Goal: Task Accomplishment & Management: Use online tool/utility

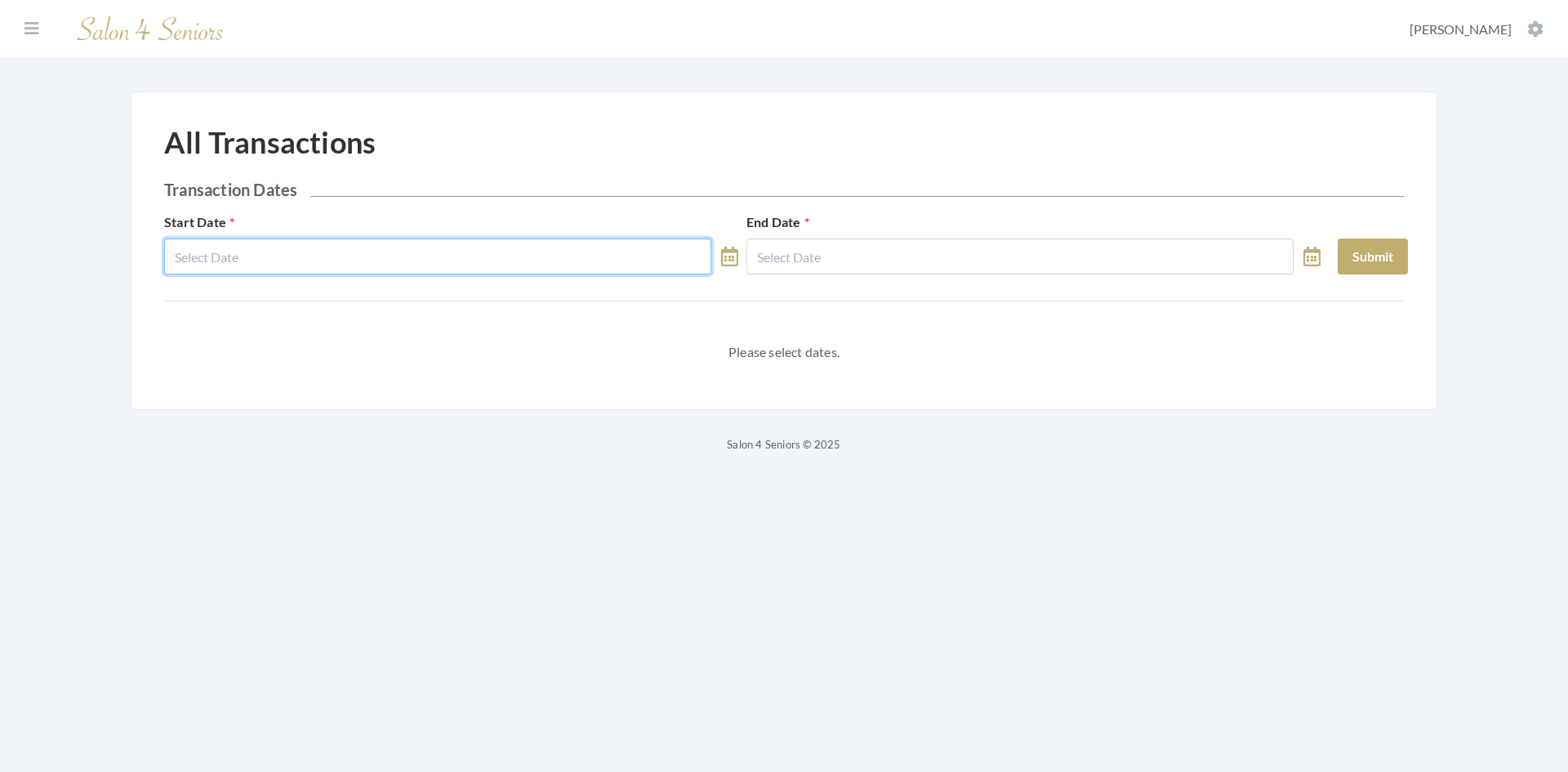
click at [474, 253] on input "Start Date" at bounding box center [438, 256] width 547 height 36
click at [452, 254] on input "Start Date" at bounding box center [438, 256] width 547 height 36
click at [378, 262] on input "Start Date" at bounding box center [438, 256] width 547 height 36
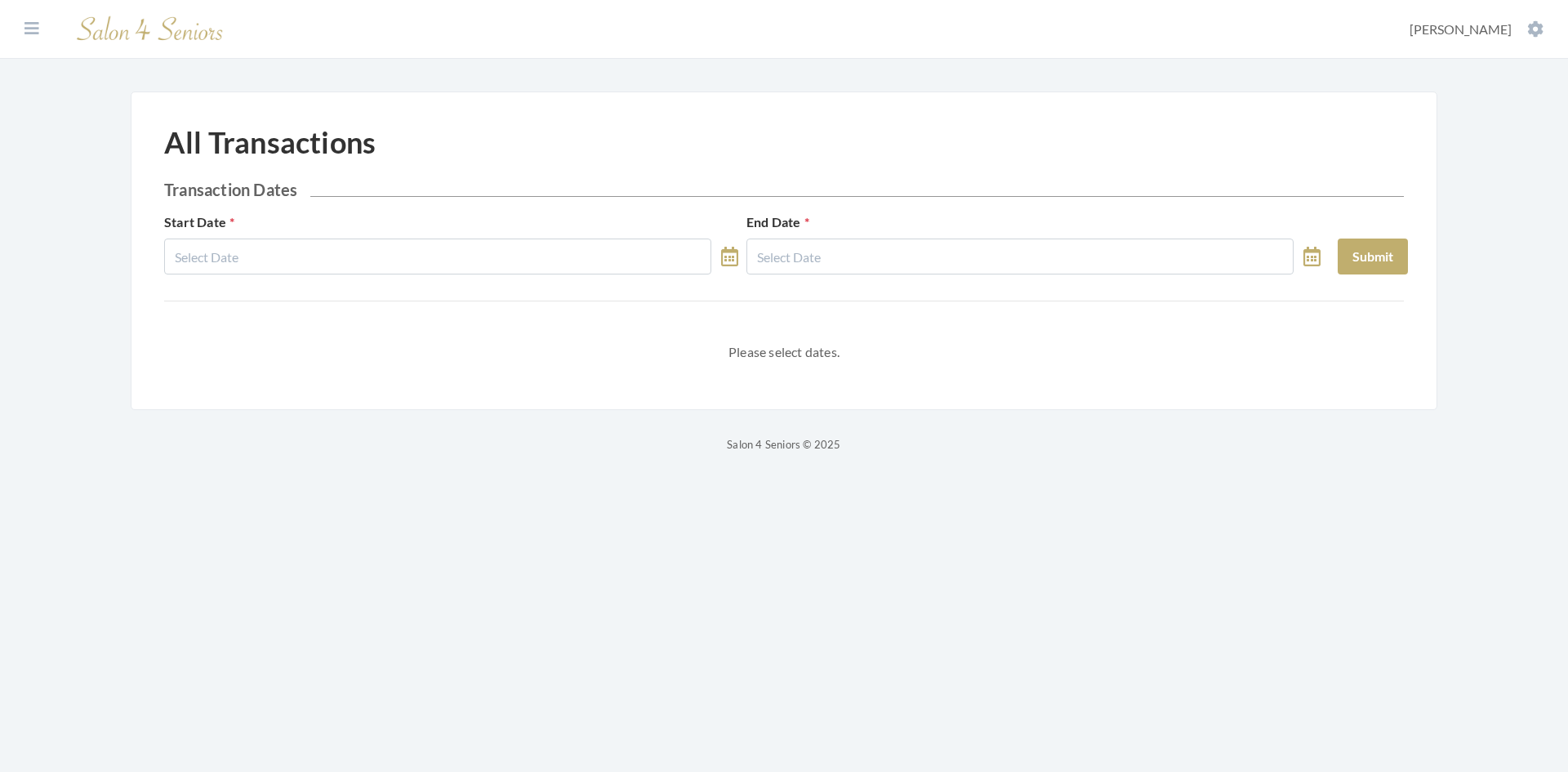
click at [735, 254] on icon at bounding box center [730, 256] width 17 height 20
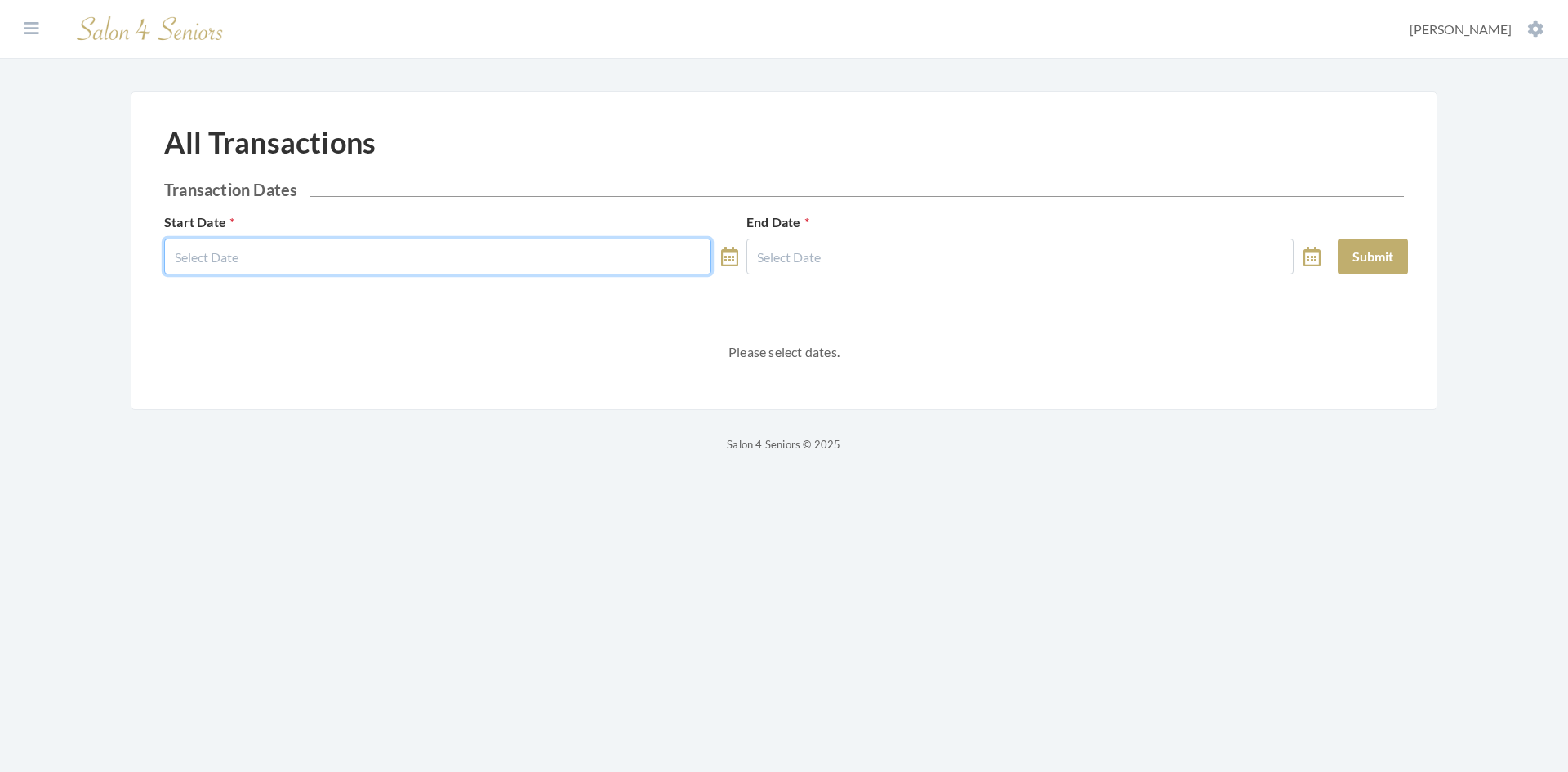
click at [569, 263] on input "Start Date" at bounding box center [438, 256] width 547 height 36
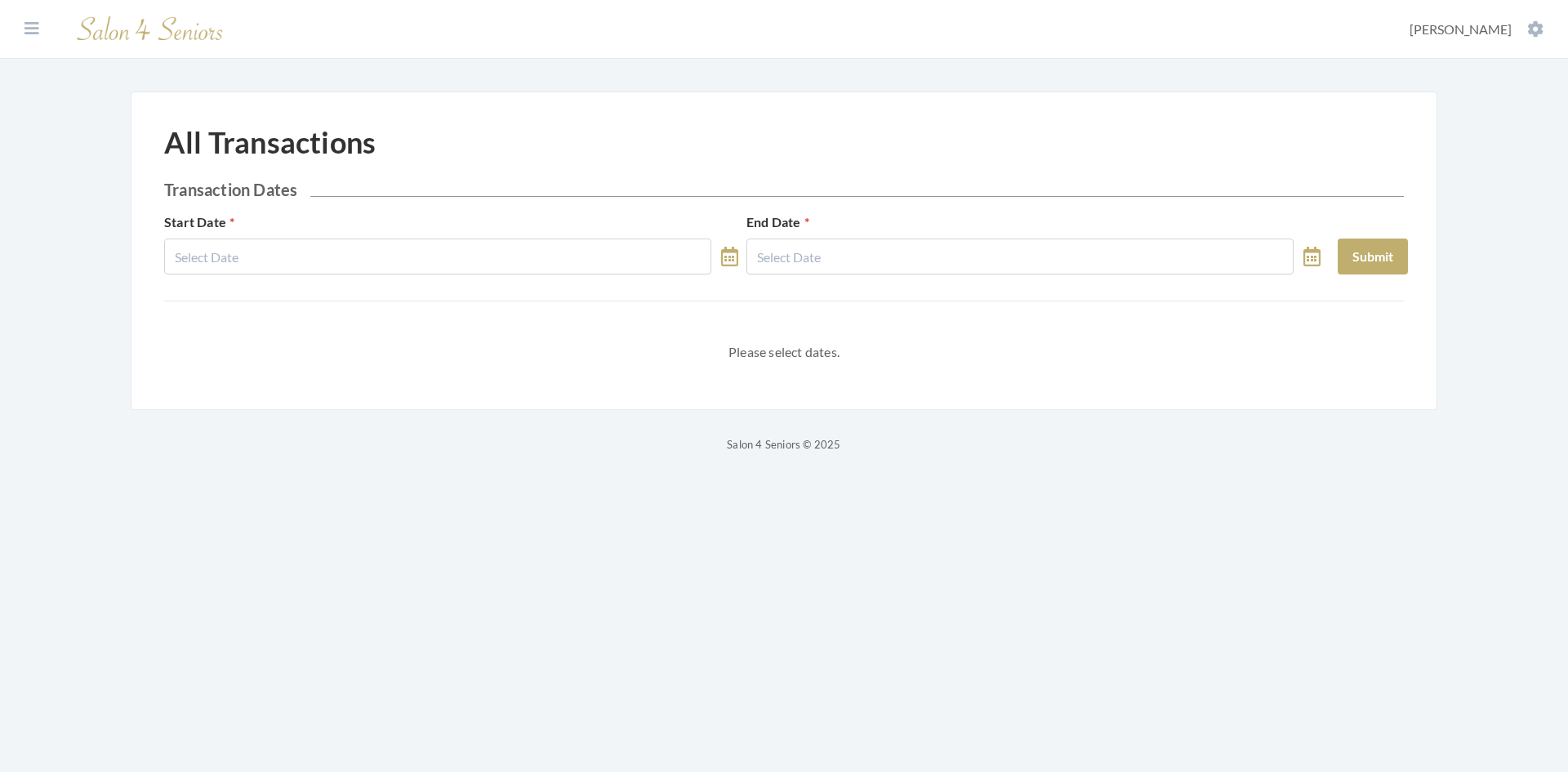
select select "8"
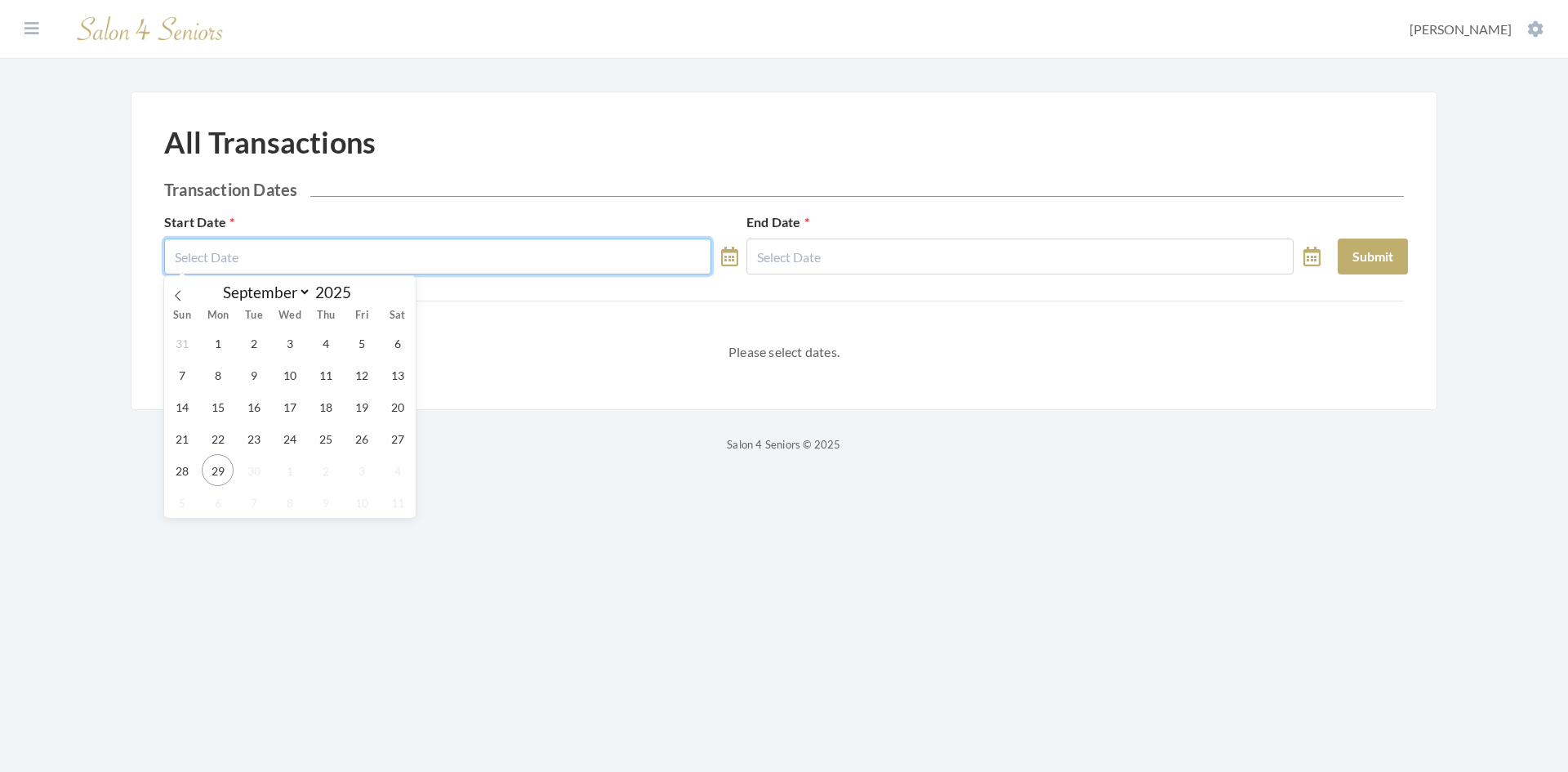
click at [317, 264] on input "text" at bounding box center [438, 256] width 547 height 36
click at [230, 344] on span "1" at bounding box center [217, 342] width 32 height 32
type input "[DATE]"
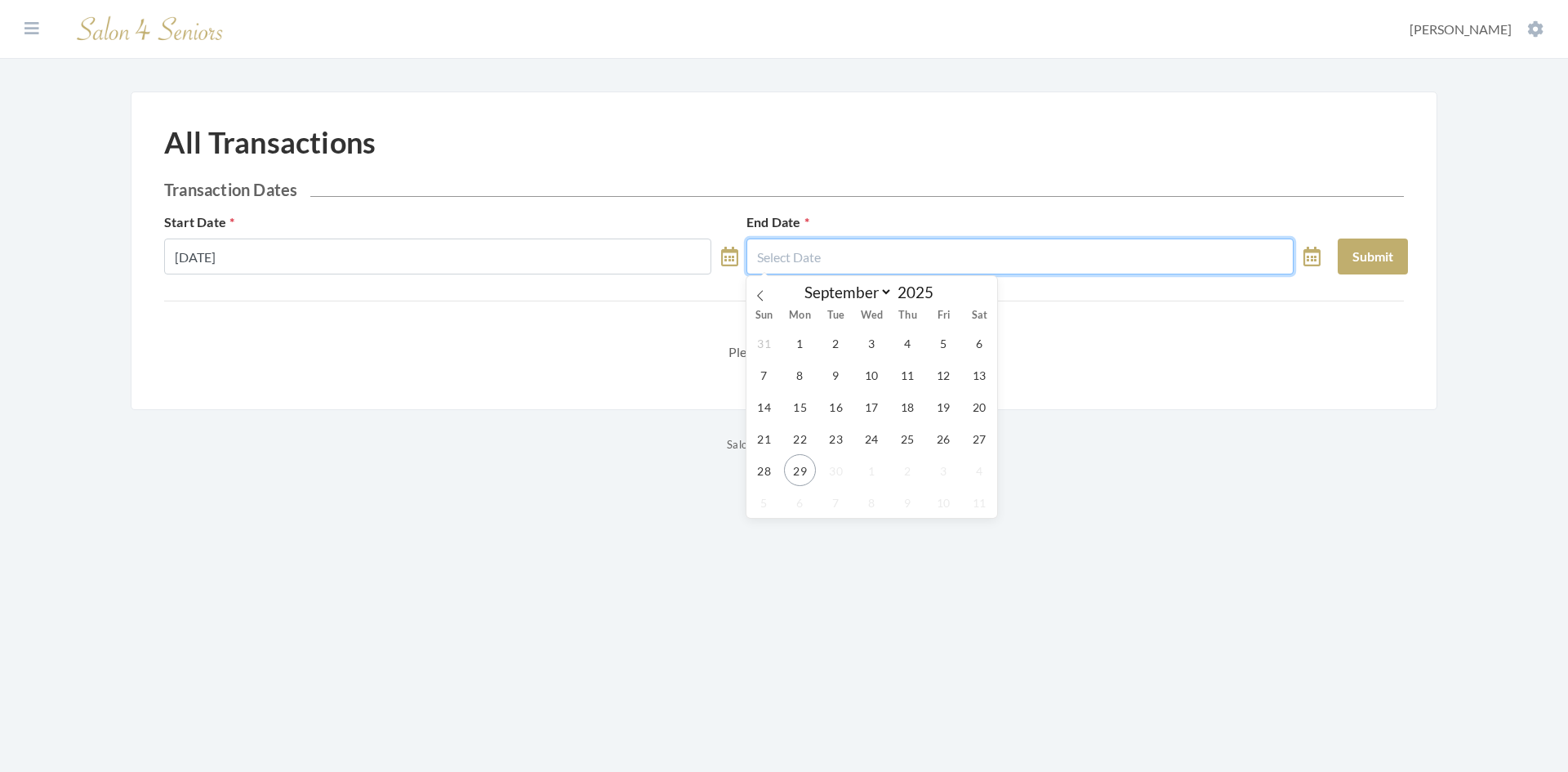
click at [835, 254] on input "text" at bounding box center [1019, 256] width 547 height 36
click at [795, 470] on span "29" at bounding box center [799, 470] width 32 height 32
type input "[DATE]"
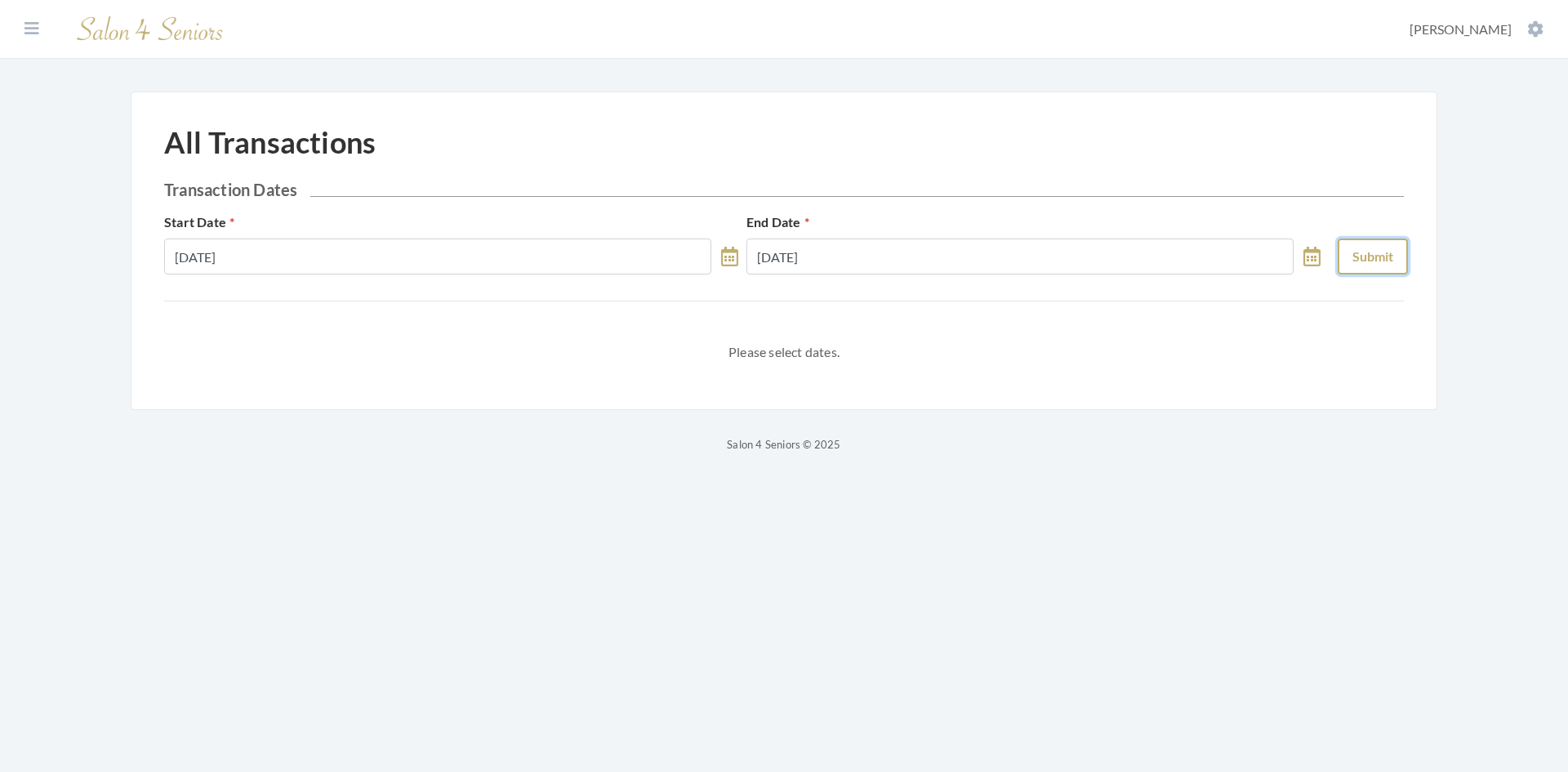
click at [1394, 263] on button "Submit" at bounding box center [1373, 256] width 70 height 36
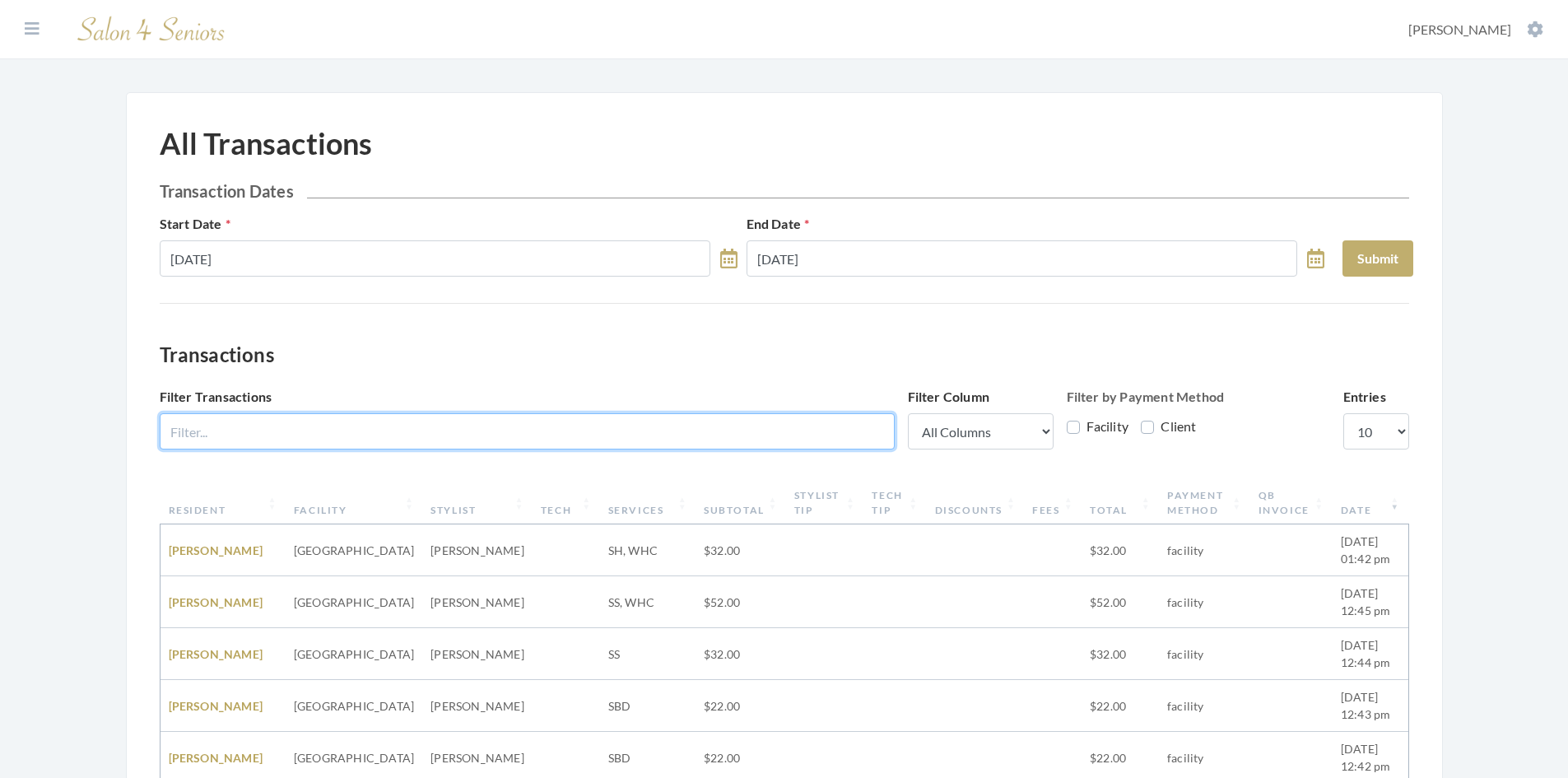
click at [396, 433] on input "Filter Transactions" at bounding box center [527, 432] width 735 height 36
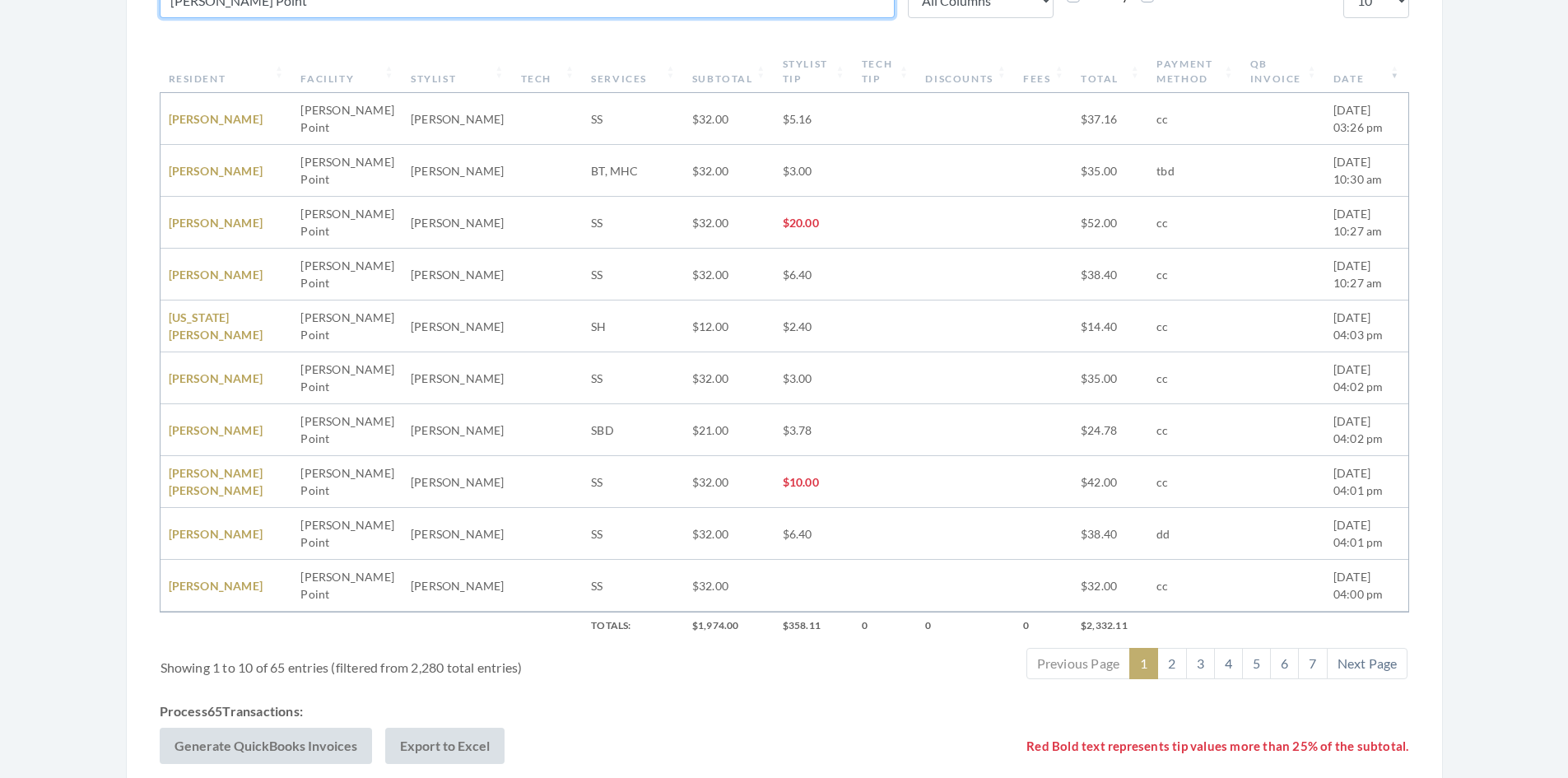
scroll to position [521, 0]
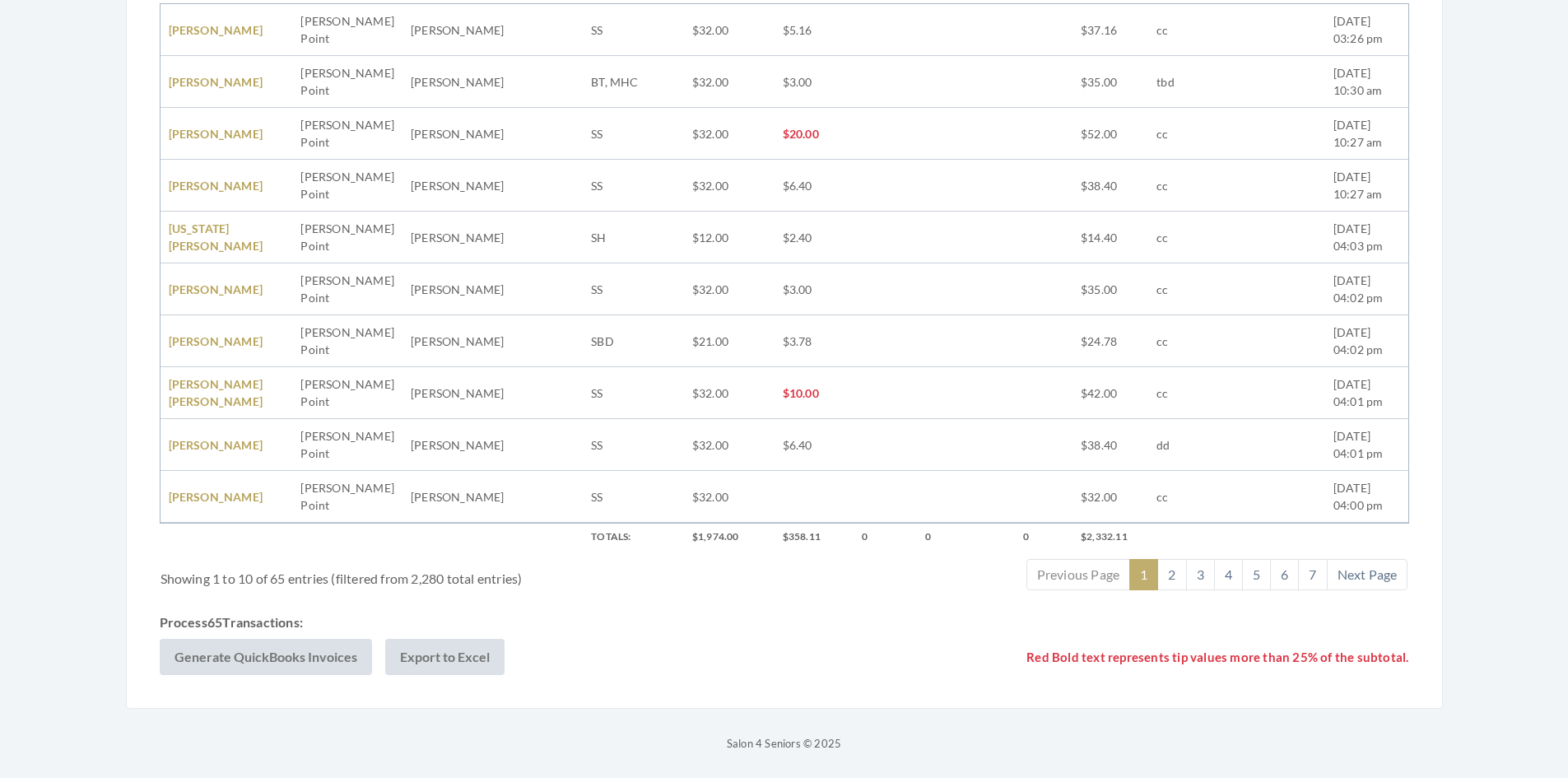
type input "Asher Point"
drag, startPoint x: 1118, startPoint y: 539, endPoint x: 1068, endPoint y: 541, distance: 50.0
click at [1072, 541] on th "$2,332.11" at bounding box center [1110, 536] width 76 height 28
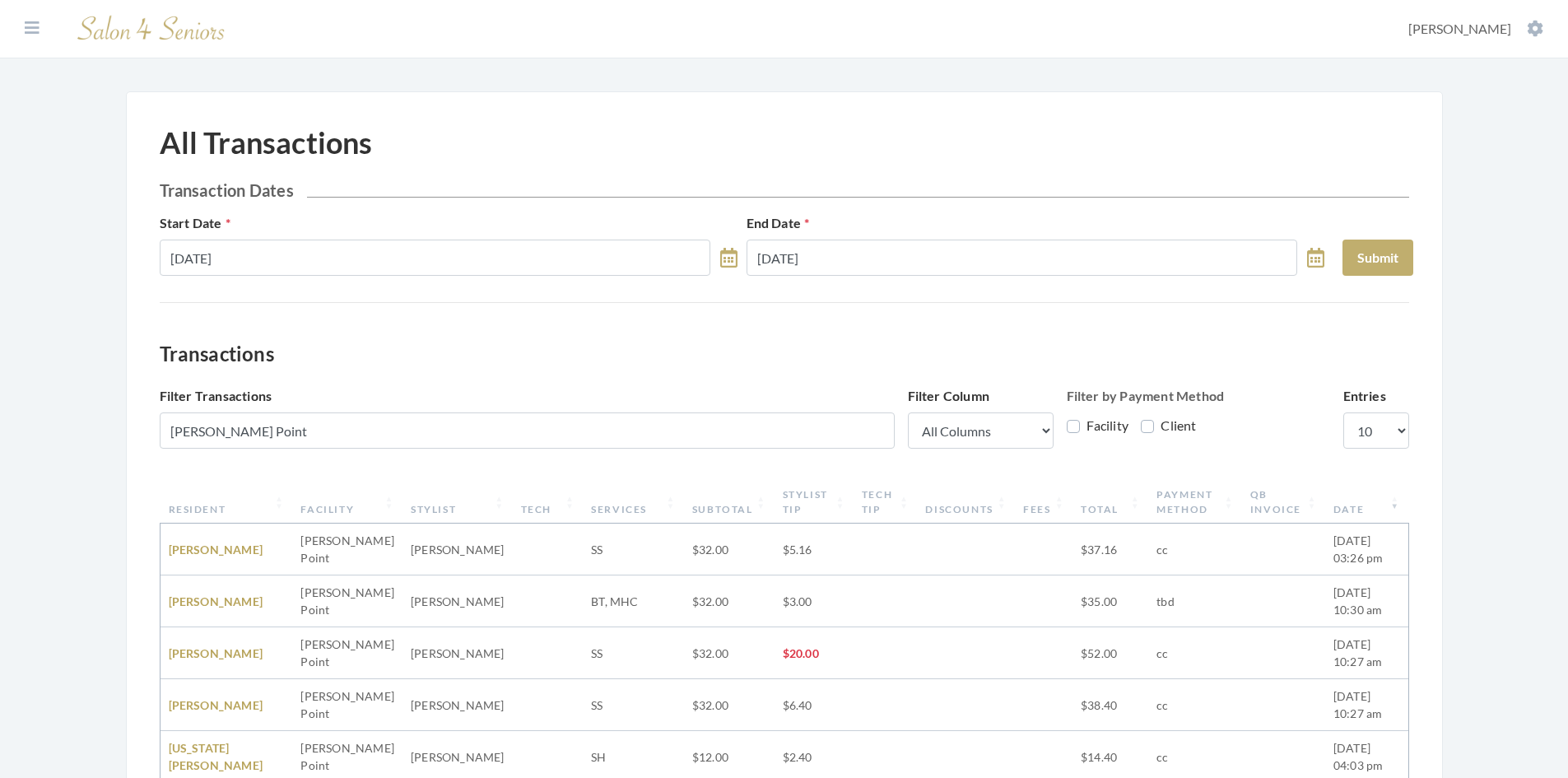
scroll to position [0, 0]
select select "100"
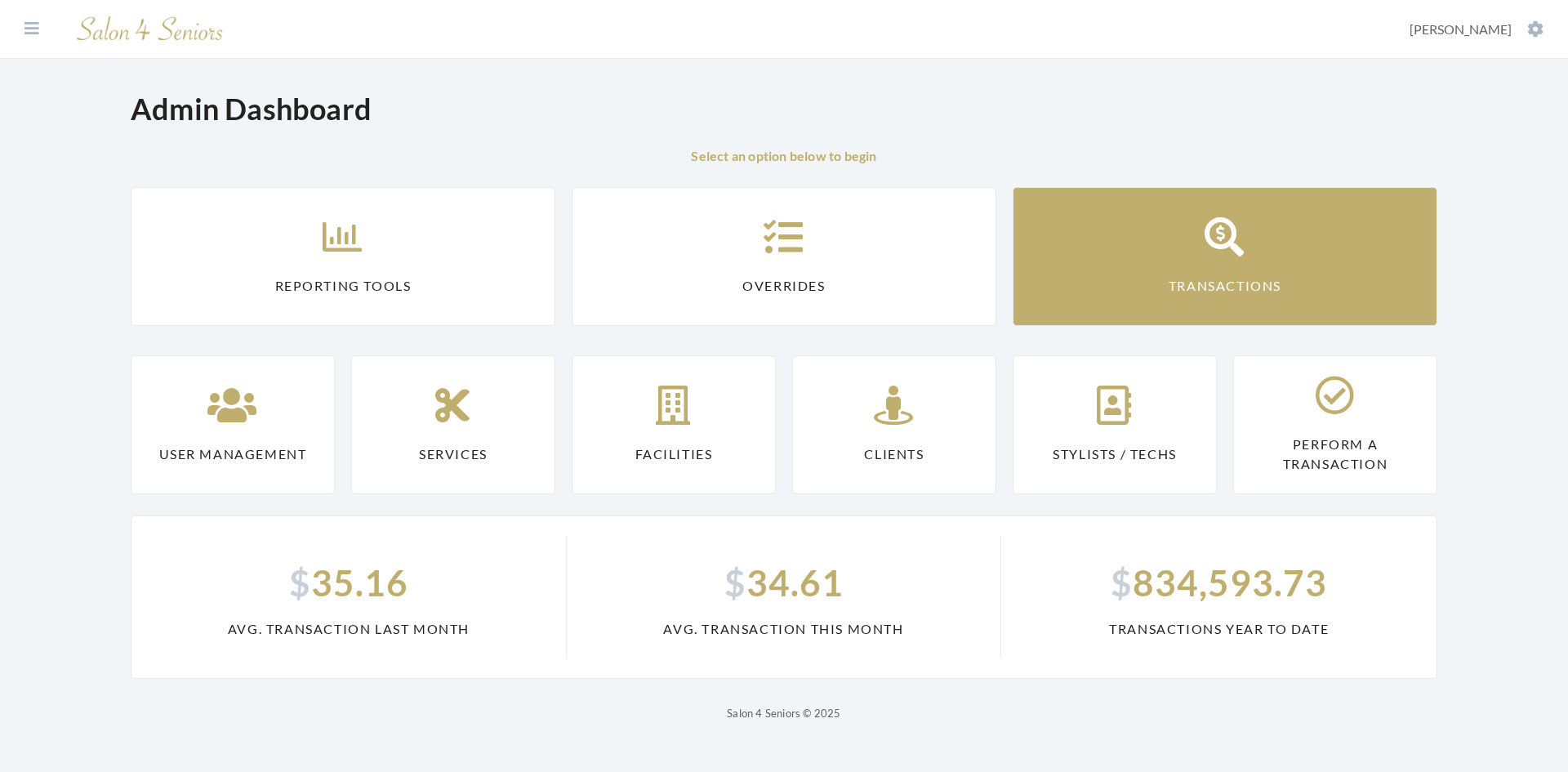
click at [1204, 274] on link "Transactions" at bounding box center [1225, 256] width 425 height 139
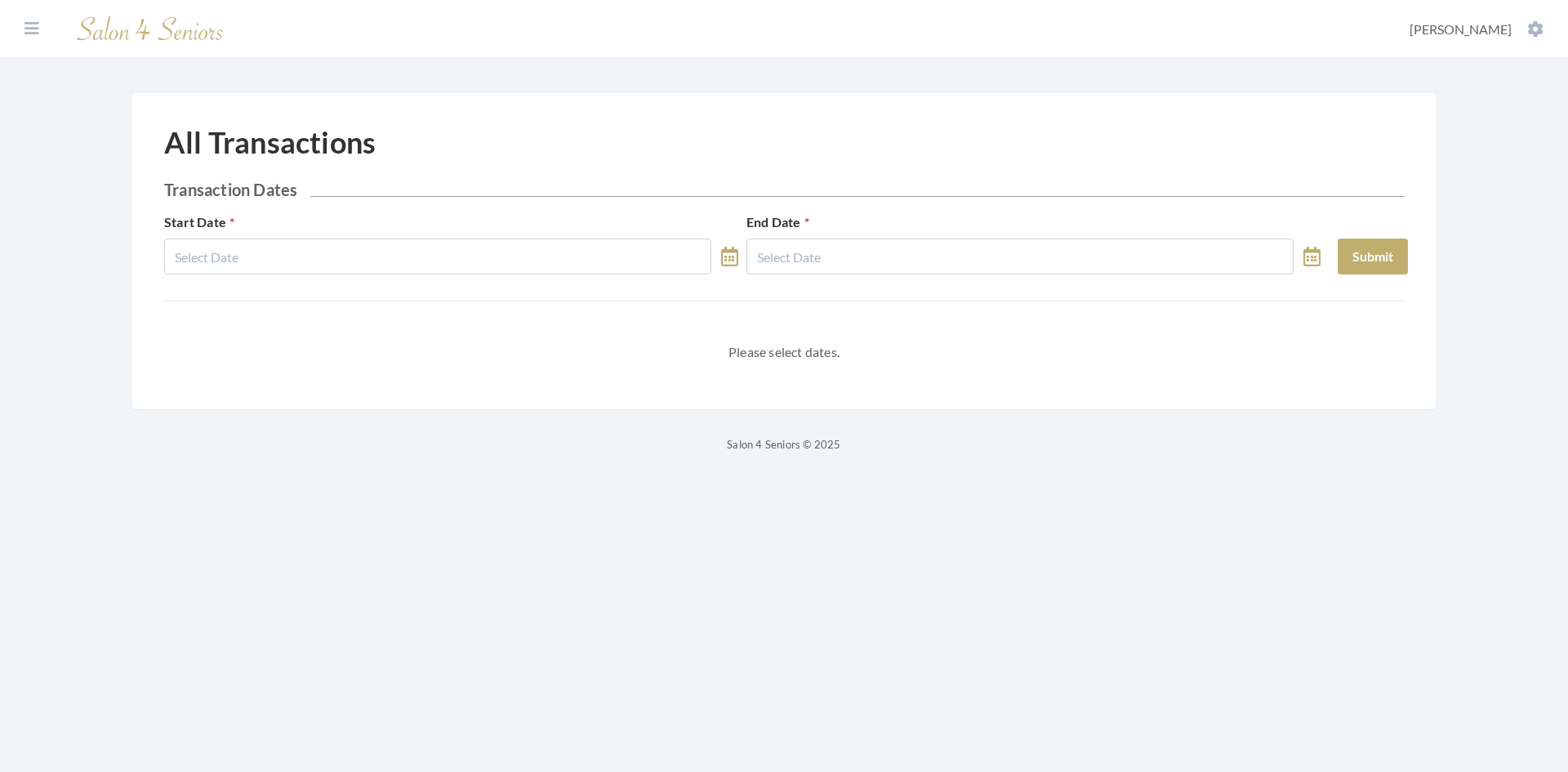
drag, startPoint x: 497, startPoint y: 277, endPoint x: 499, endPoint y: 269, distance: 8.2
click at [498, 276] on div "Start Date End Date Submit" at bounding box center [784, 250] width 1248 height 75
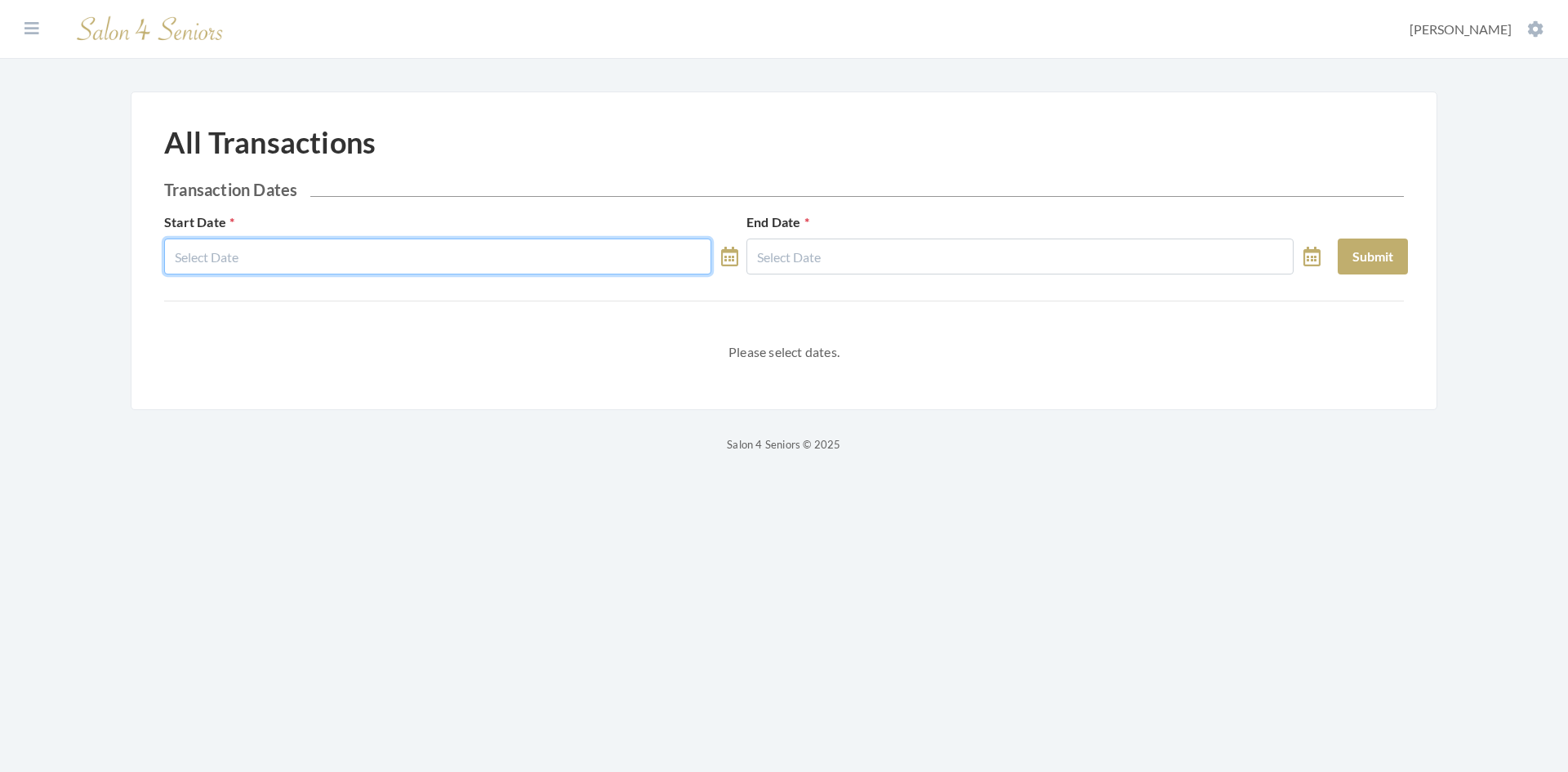
click at [499, 269] on input "text" at bounding box center [438, 256] width 547 height 36
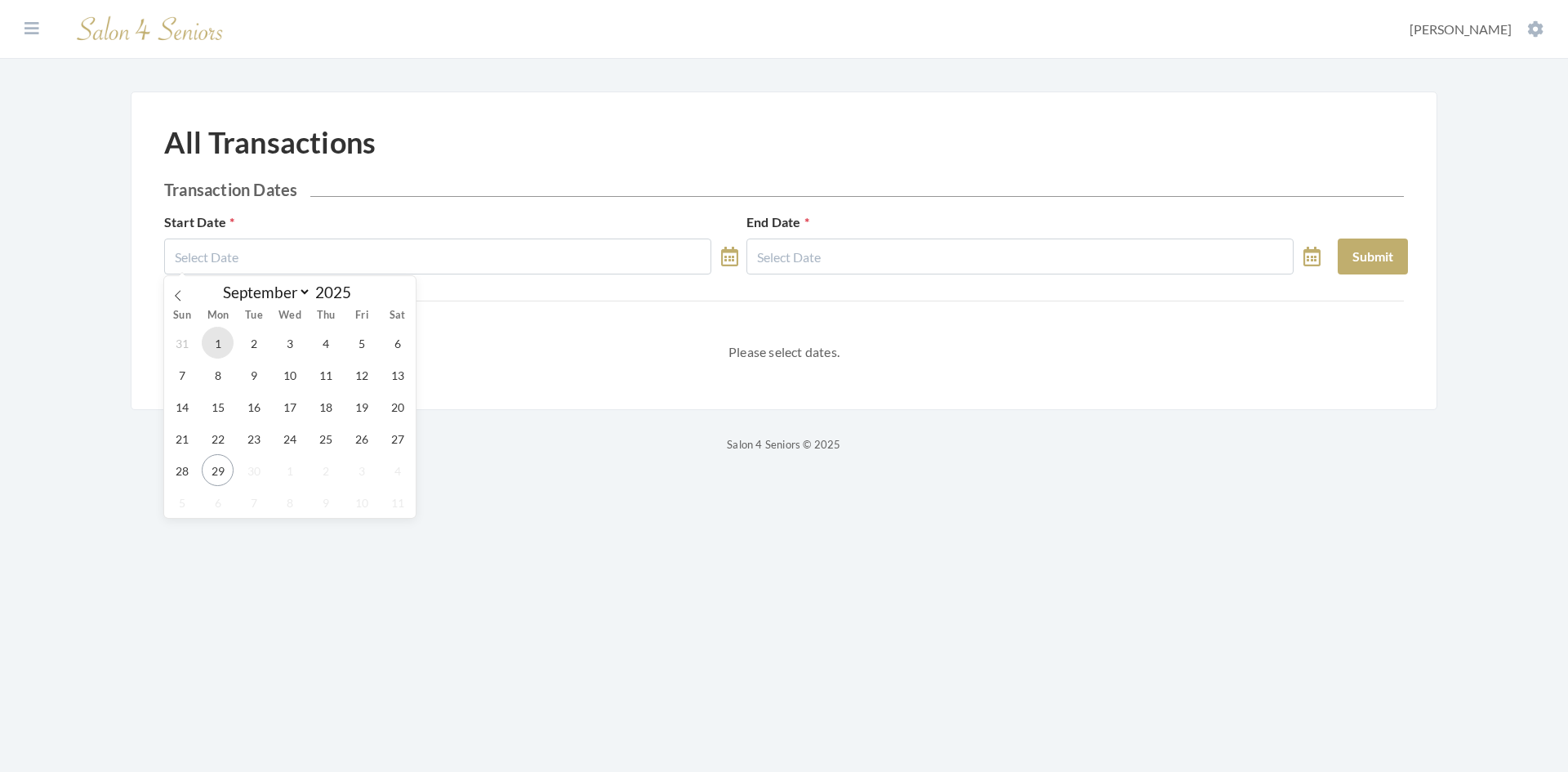
click at [219, 344] on span "1" at bounding box center [217, 342] width 32 height 32
type input "[DATE]"
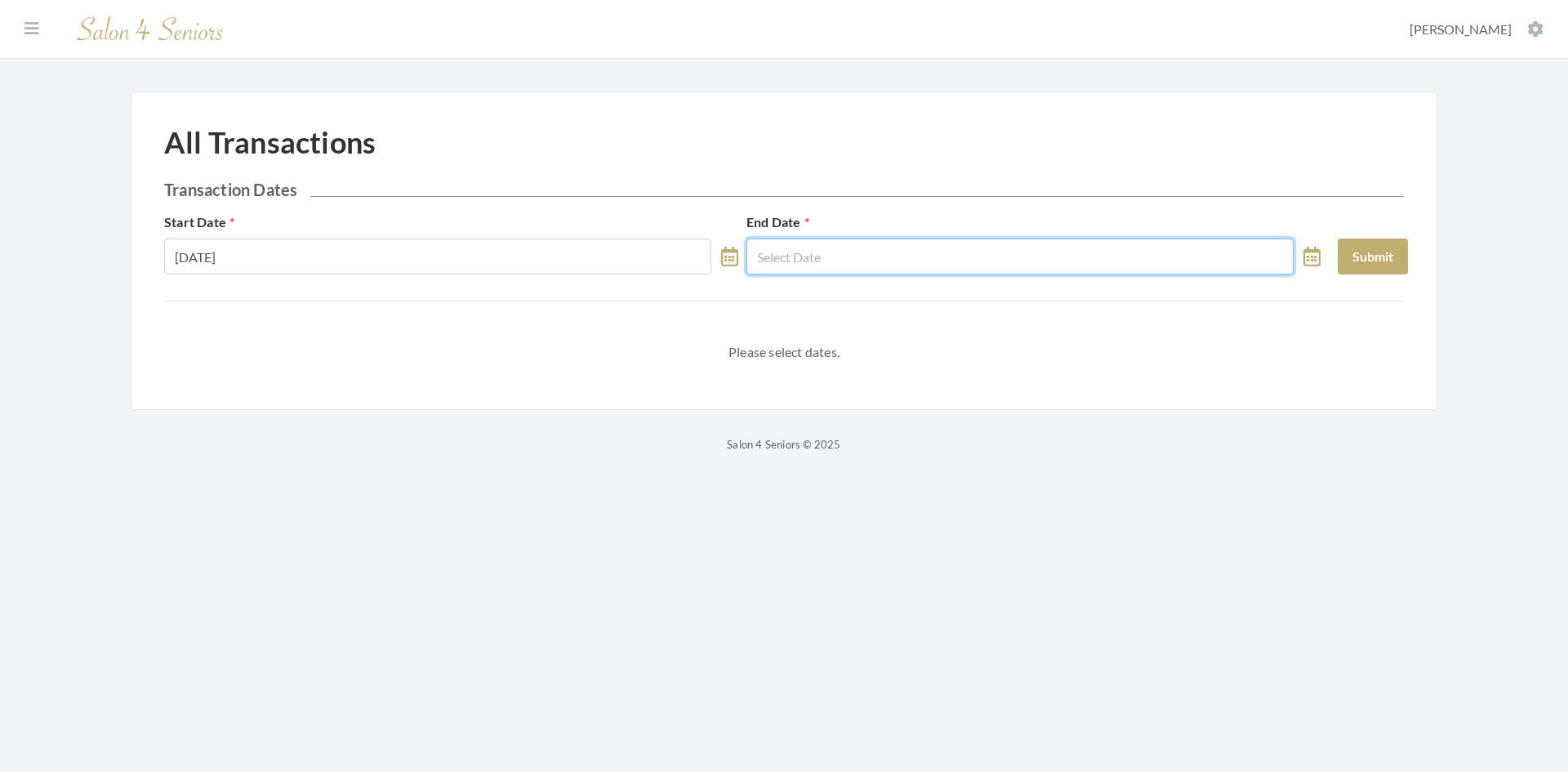
click at [818, 254] on input "text" at bounding box center [1019, 256] width 547 height 36
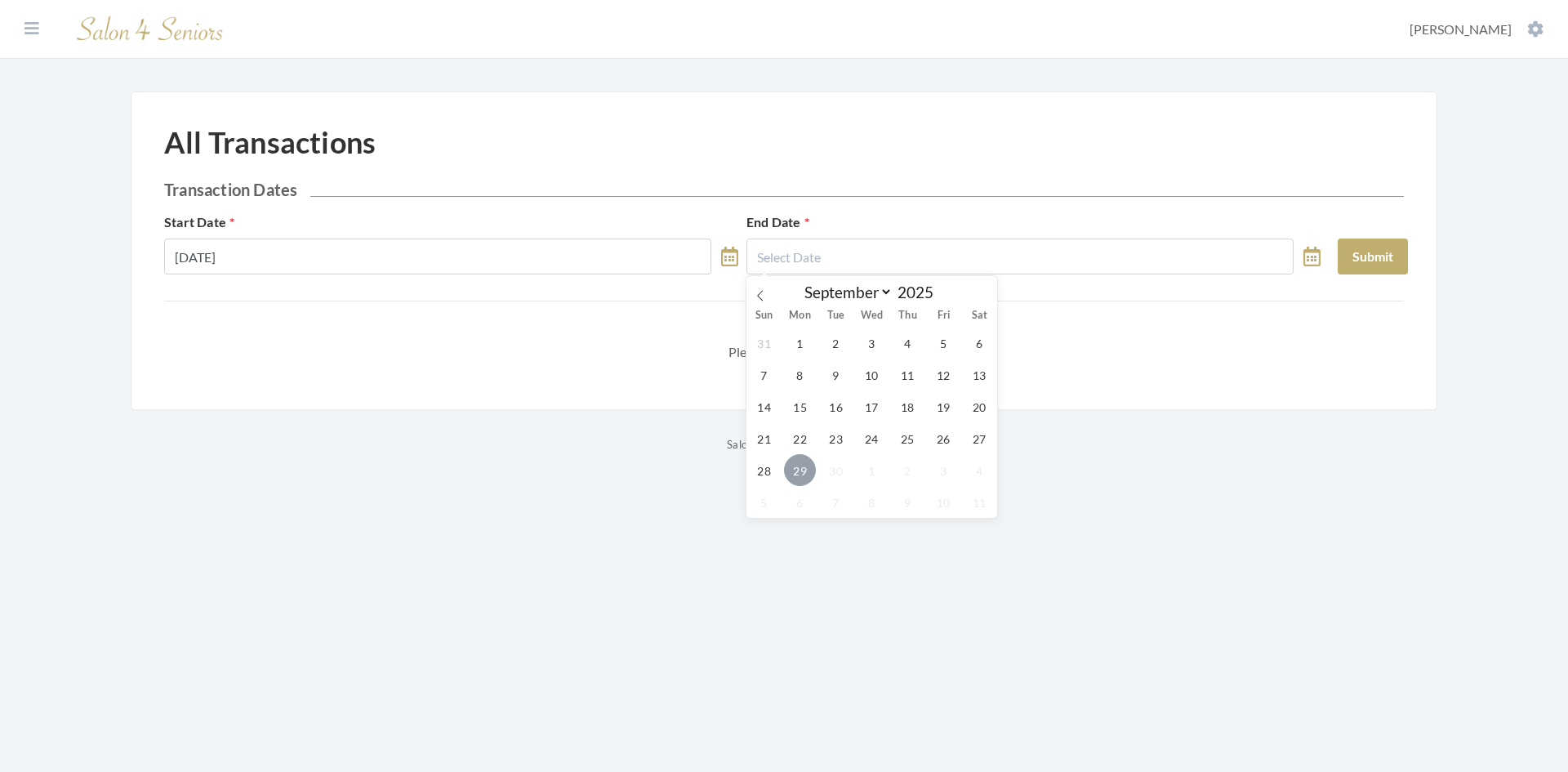
click at [805, 472] on span "29" at bounding box center [799, 470] width 32 height 32
type input "[DATE]"
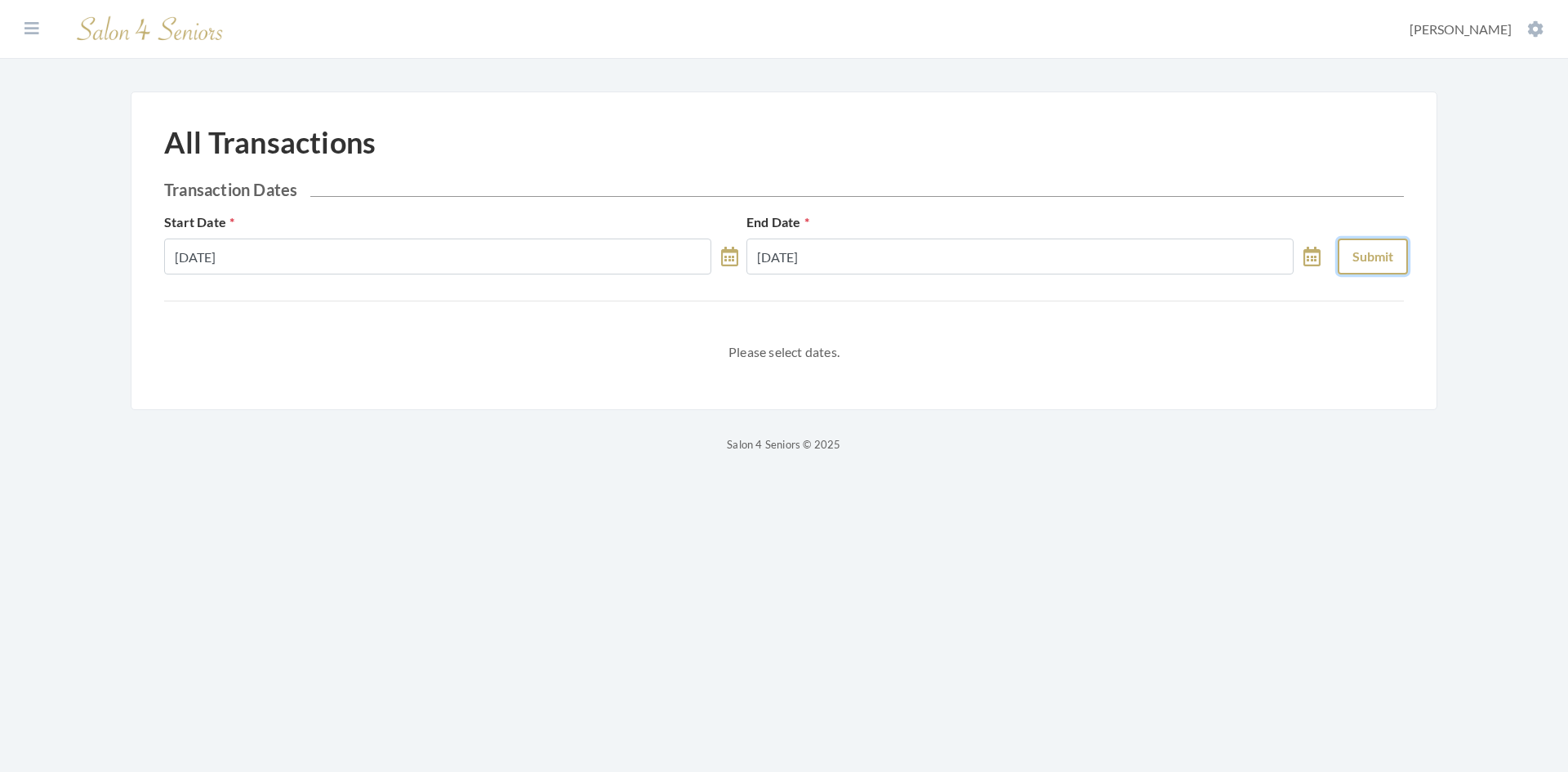
click at [1377, 251] on button "Submit" at bounding box center [1373, 256] width 70 height 36
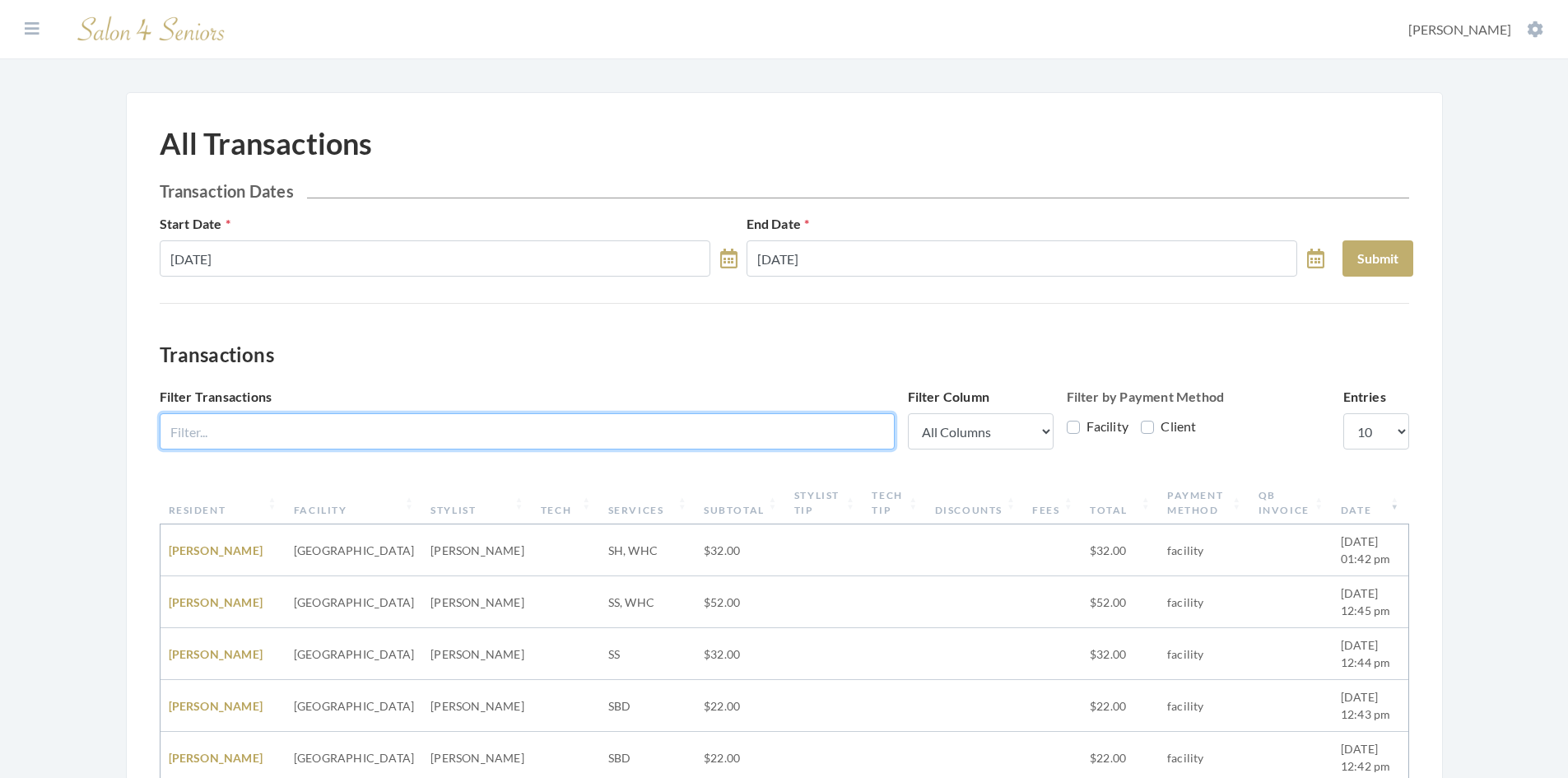
click at [440, 428] on input "Filter Transactions" at bounding box center [527, 432] width 735 height 36
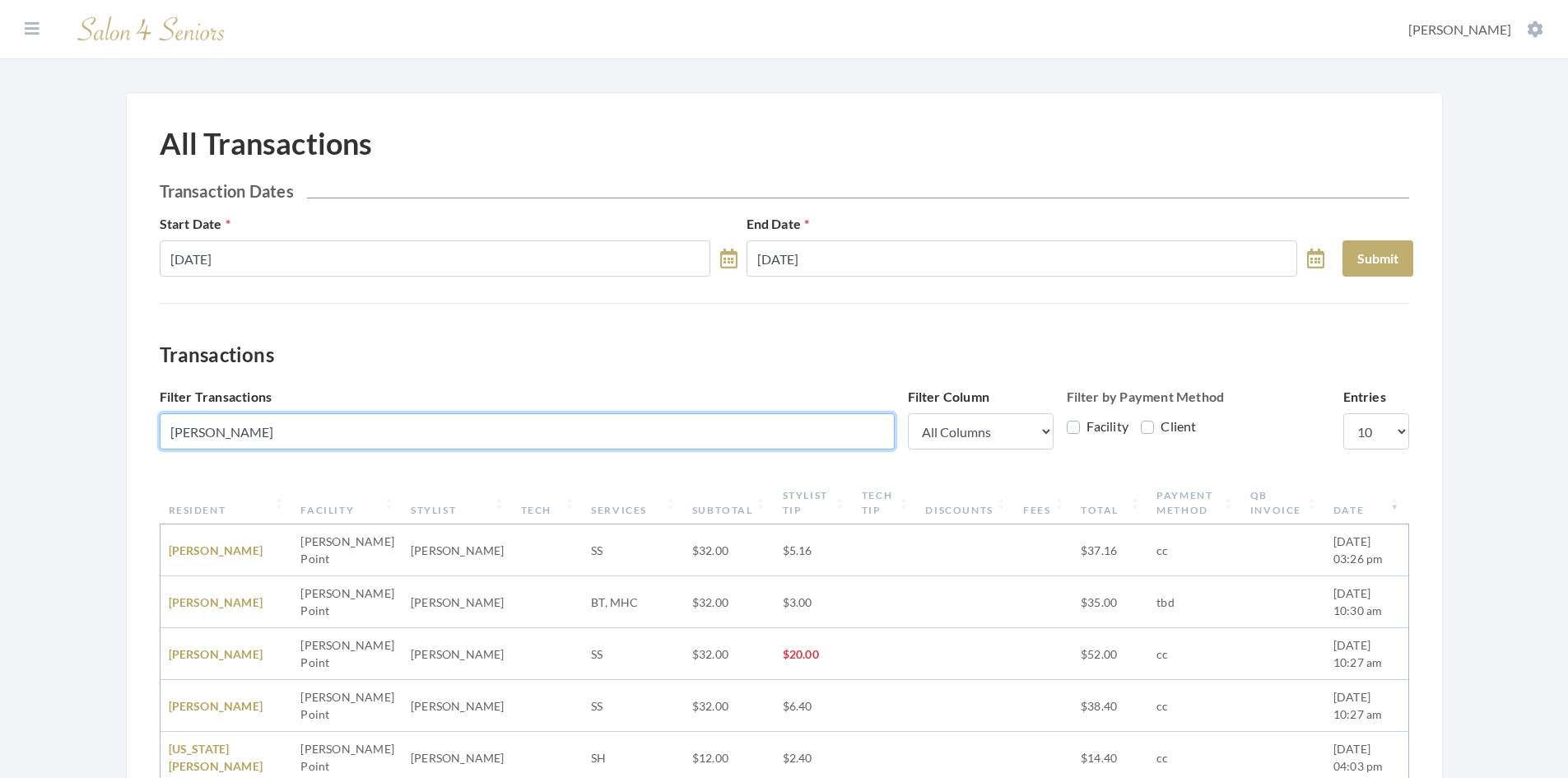
click at [432, 421] on input "Asher" at bounding box center [527, 432] width 735 height 36
click at [379, 433] on input "Asher" at bounding box center [527, 432] width 735 height 36
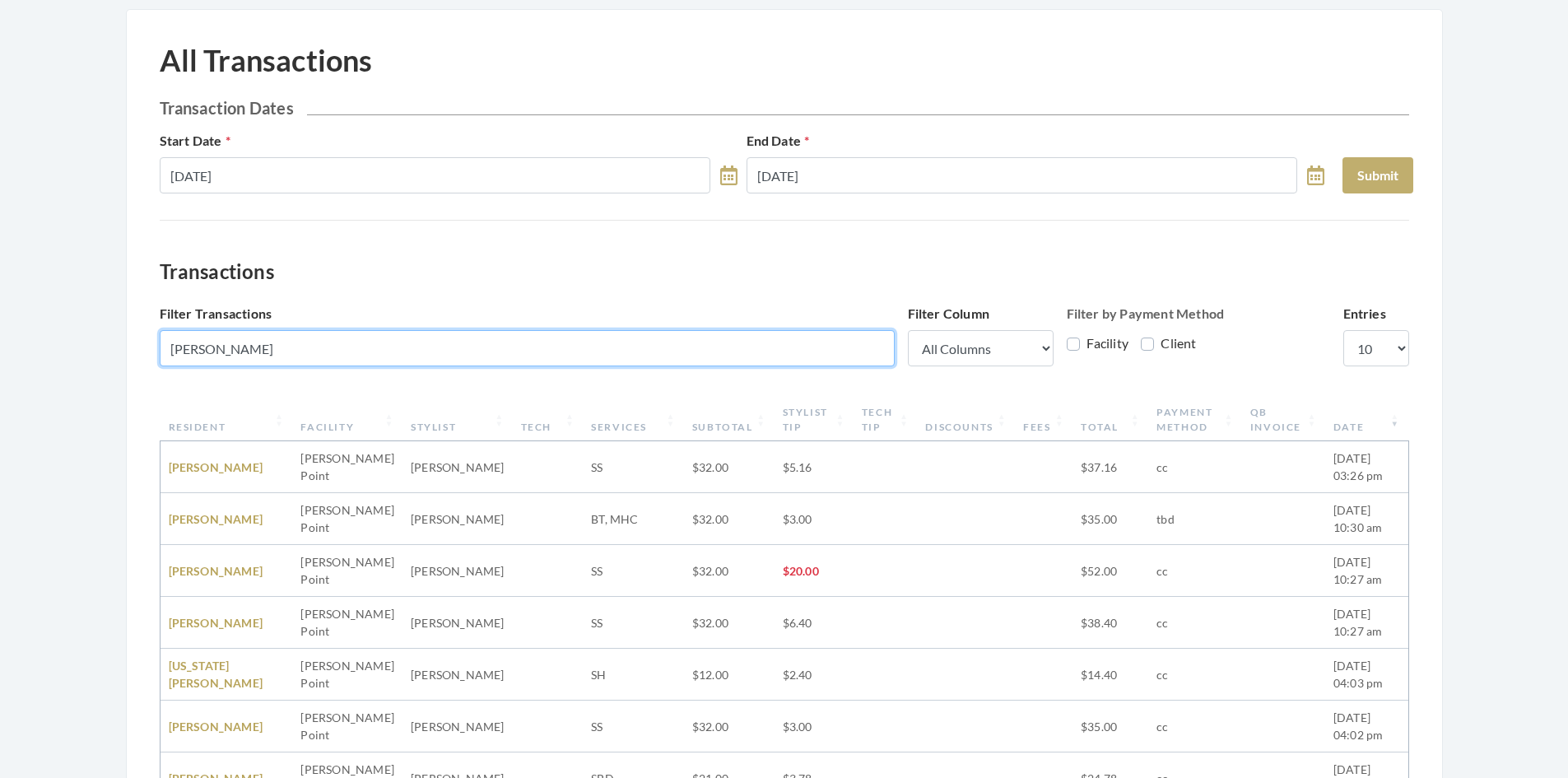
scroll to position [82, 0]
type input "Asher Point"
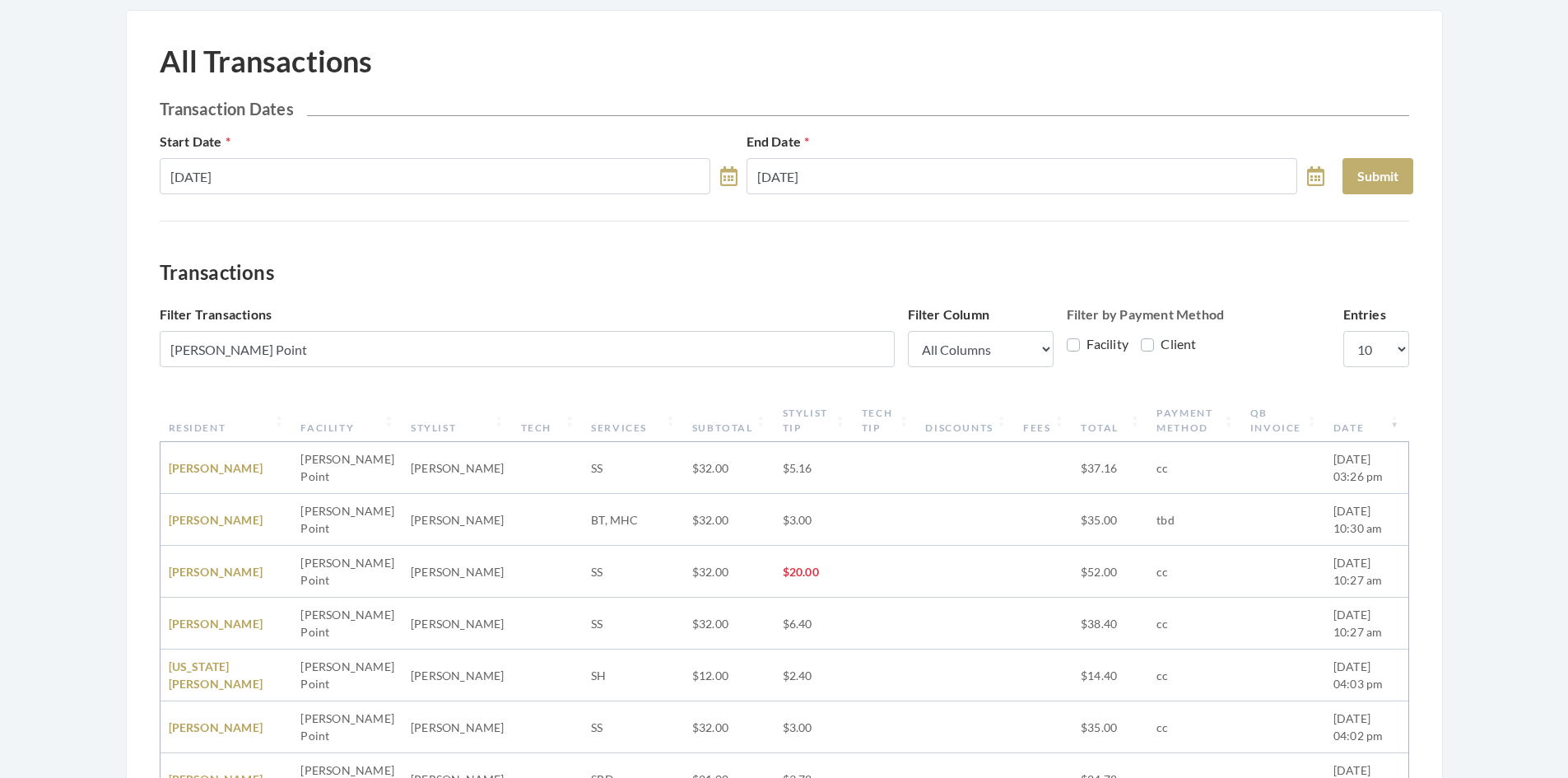
click at [725, 281] on h3 "Transactions" at bounding box center [784, 273] width 1249 height 24
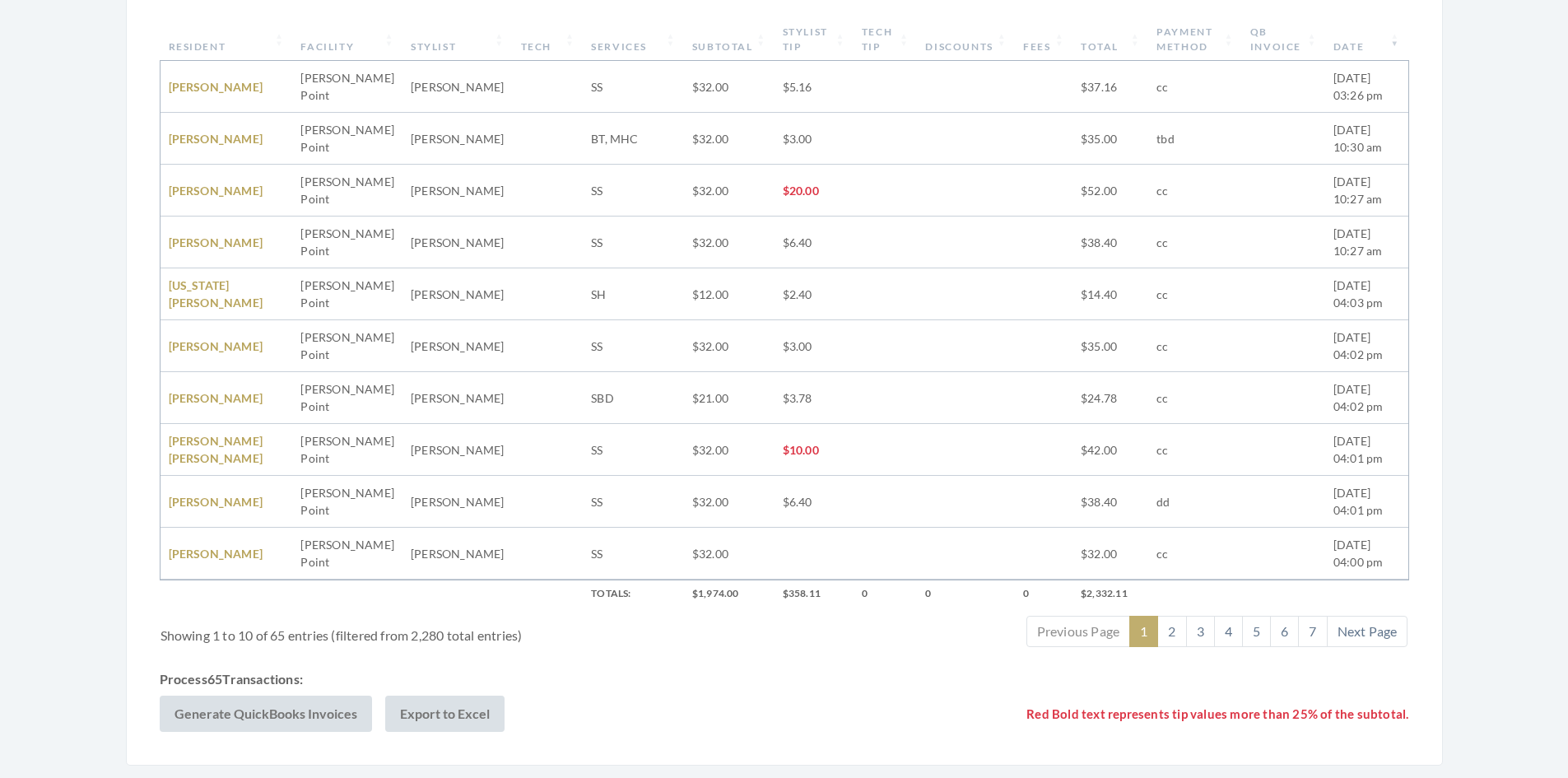
scroll to position [521, 0]
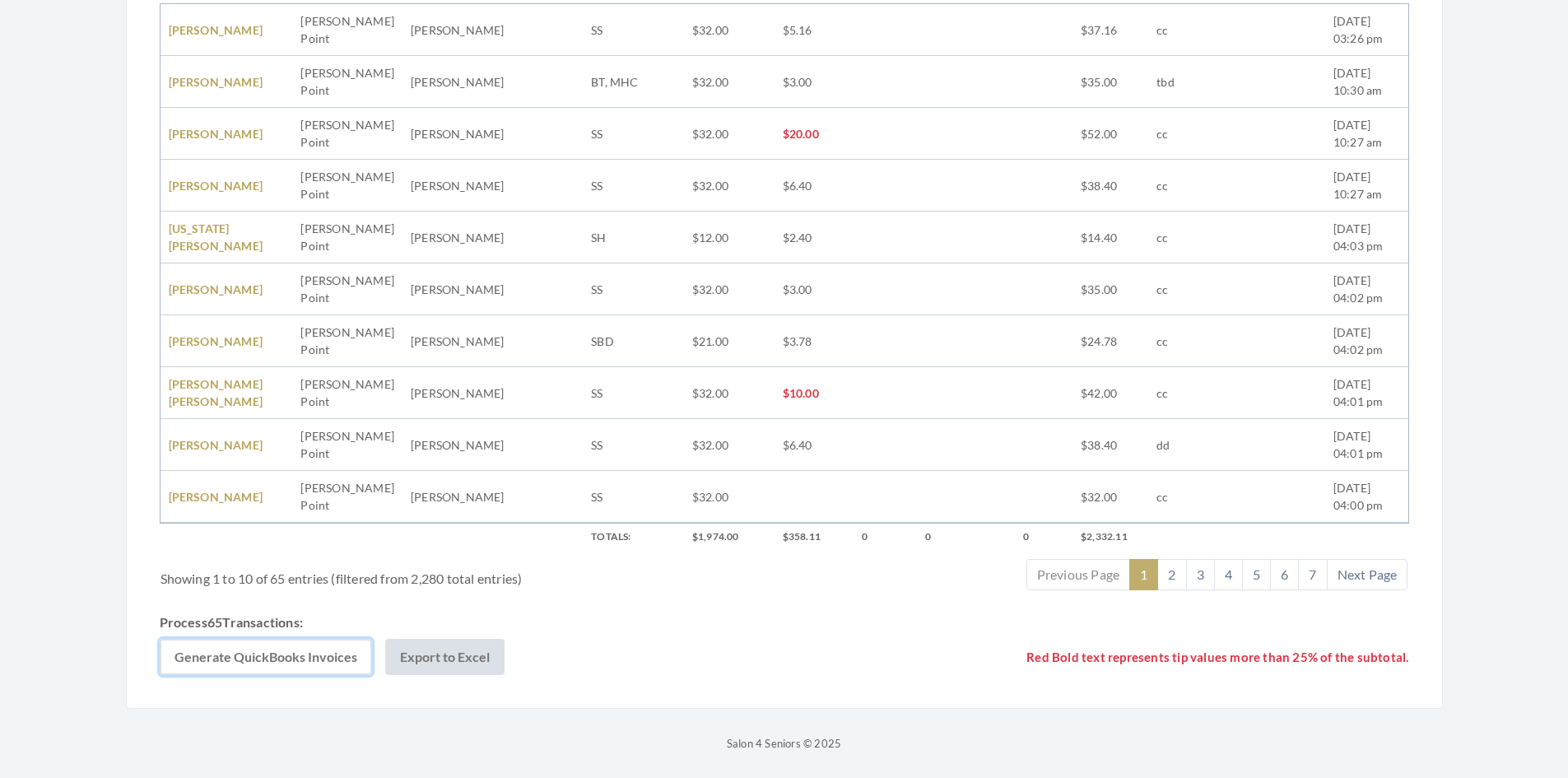
click at [292, 661] on button "Generate QuickBooks Invoices" at bounding box center [266, 657] width 212 height 36
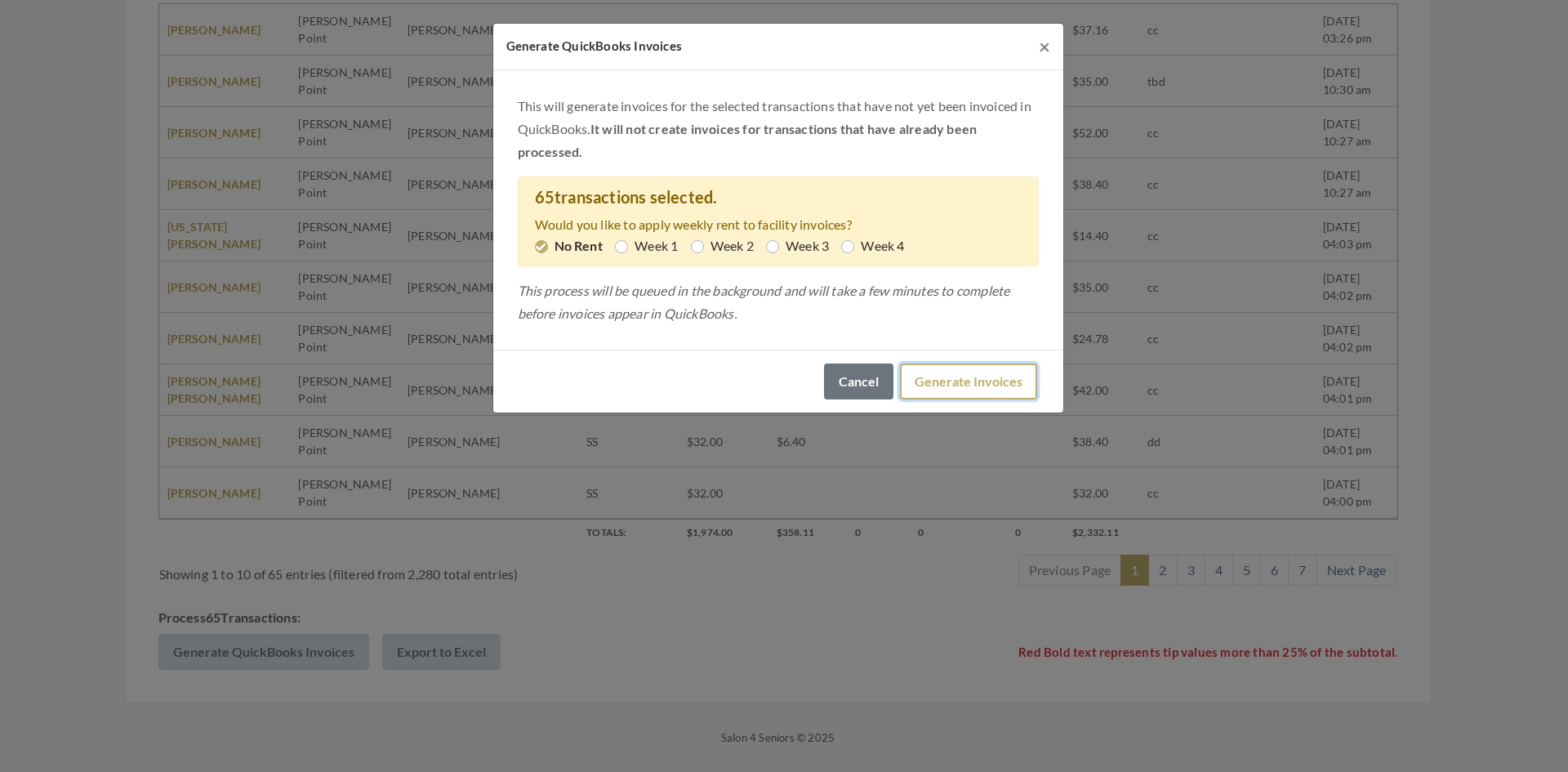
click at [949, 381] on button "Generate Invoices" at bounding box center [969, 381] width 137 height 36
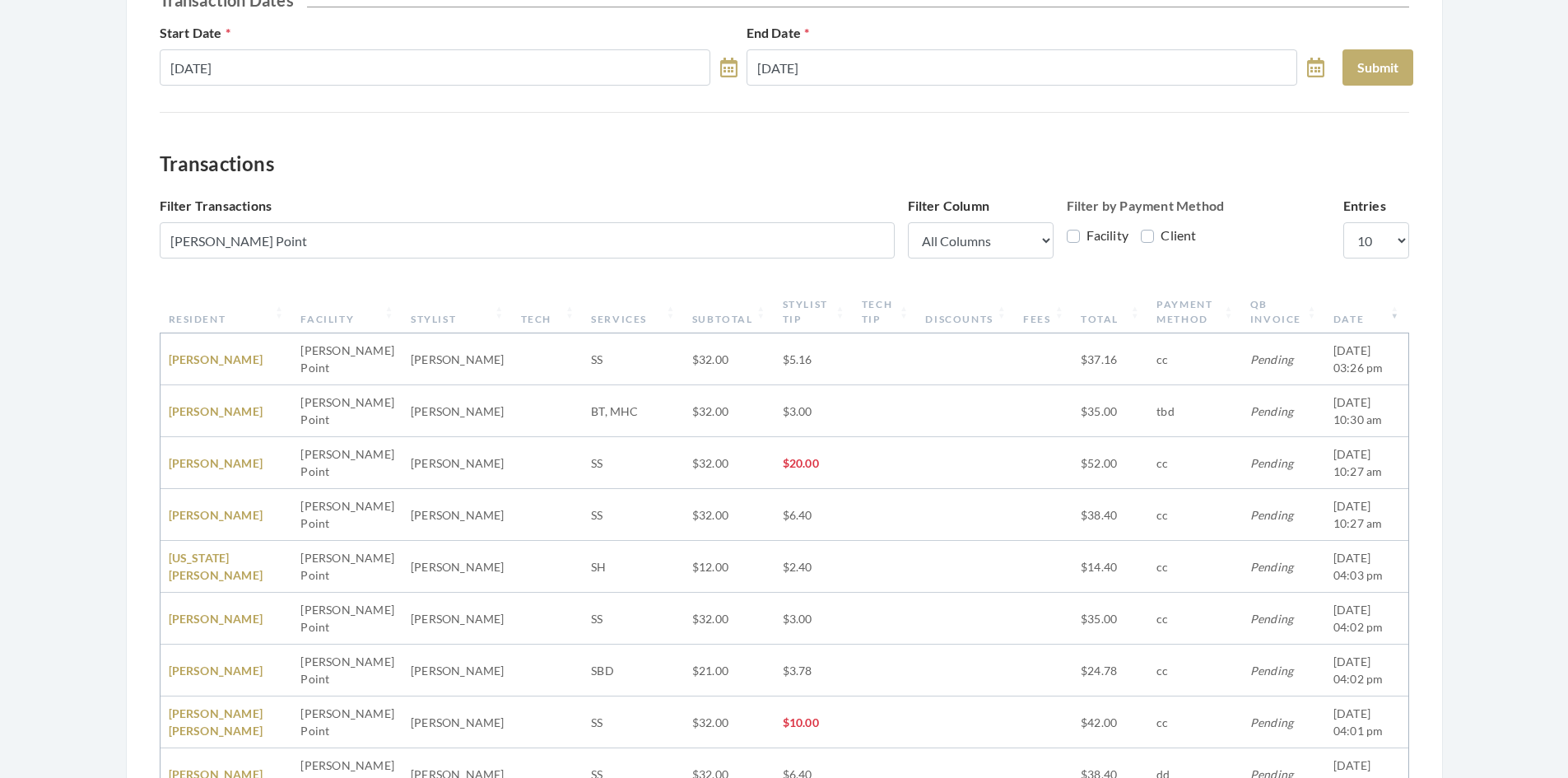
scroll to position [0, 0]
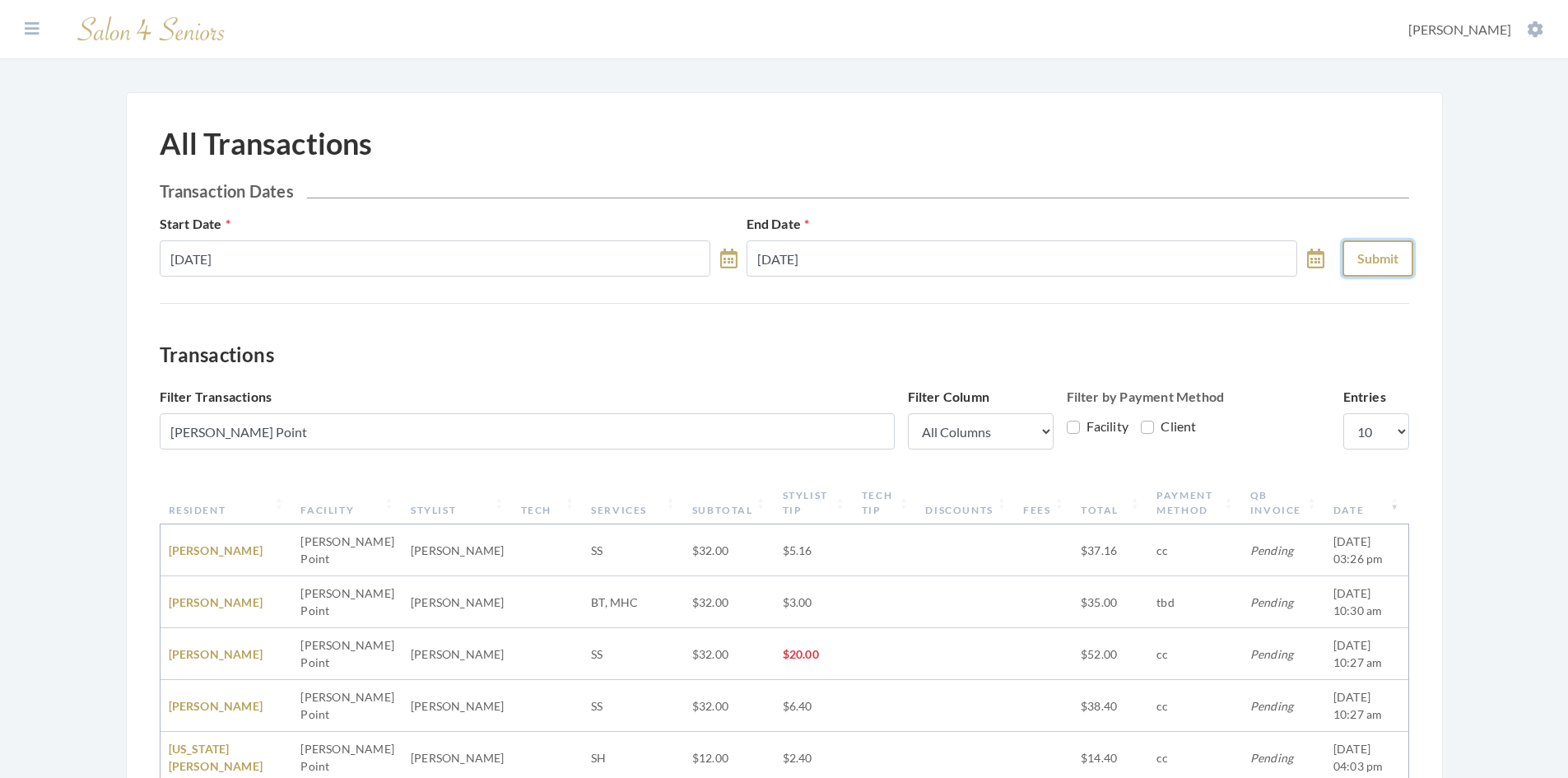
click at [1396, 253] on button "Submit" at bounding box center [1378, 258] width 71 height 36
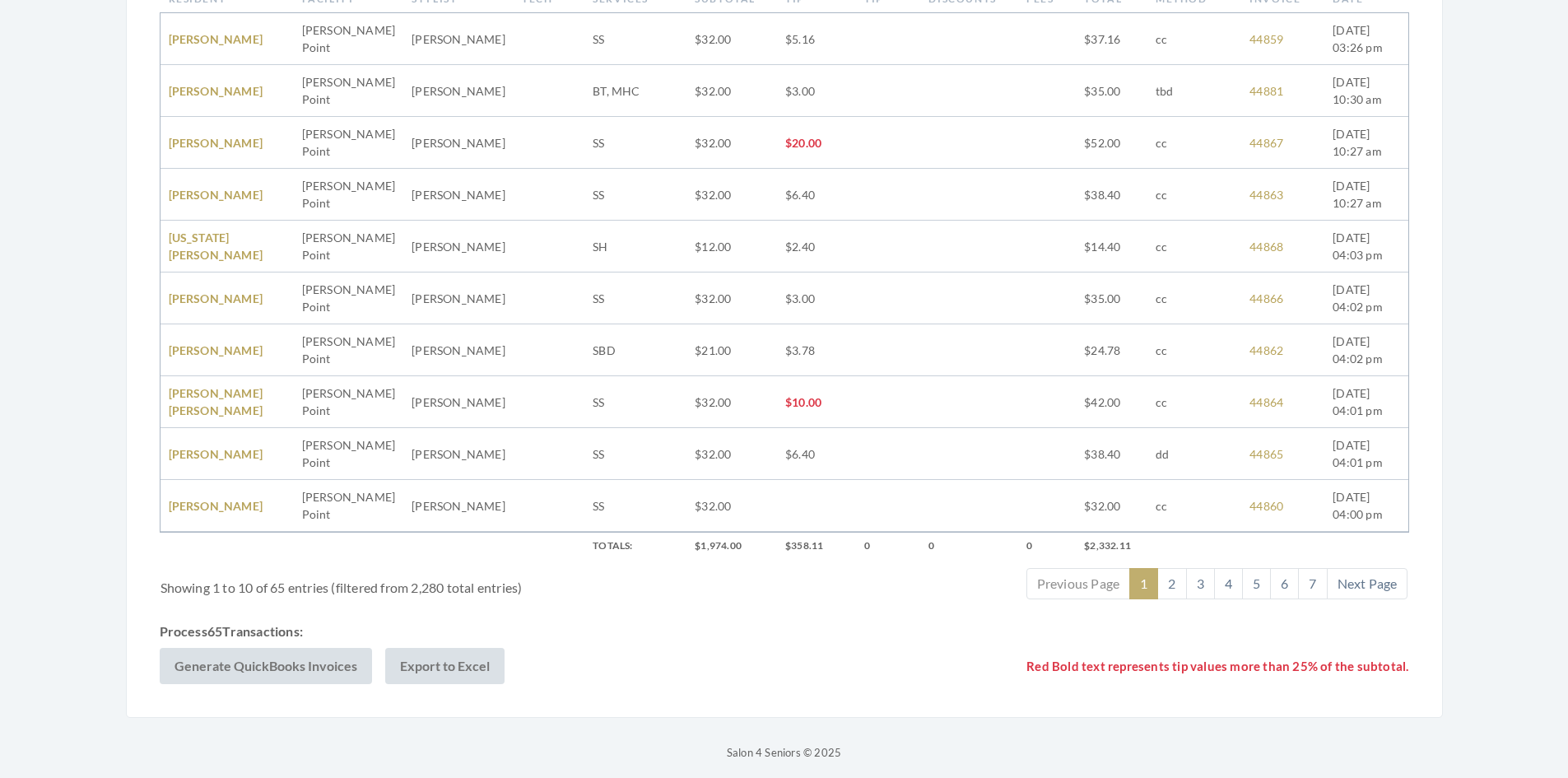
scroll to position [521, 0]
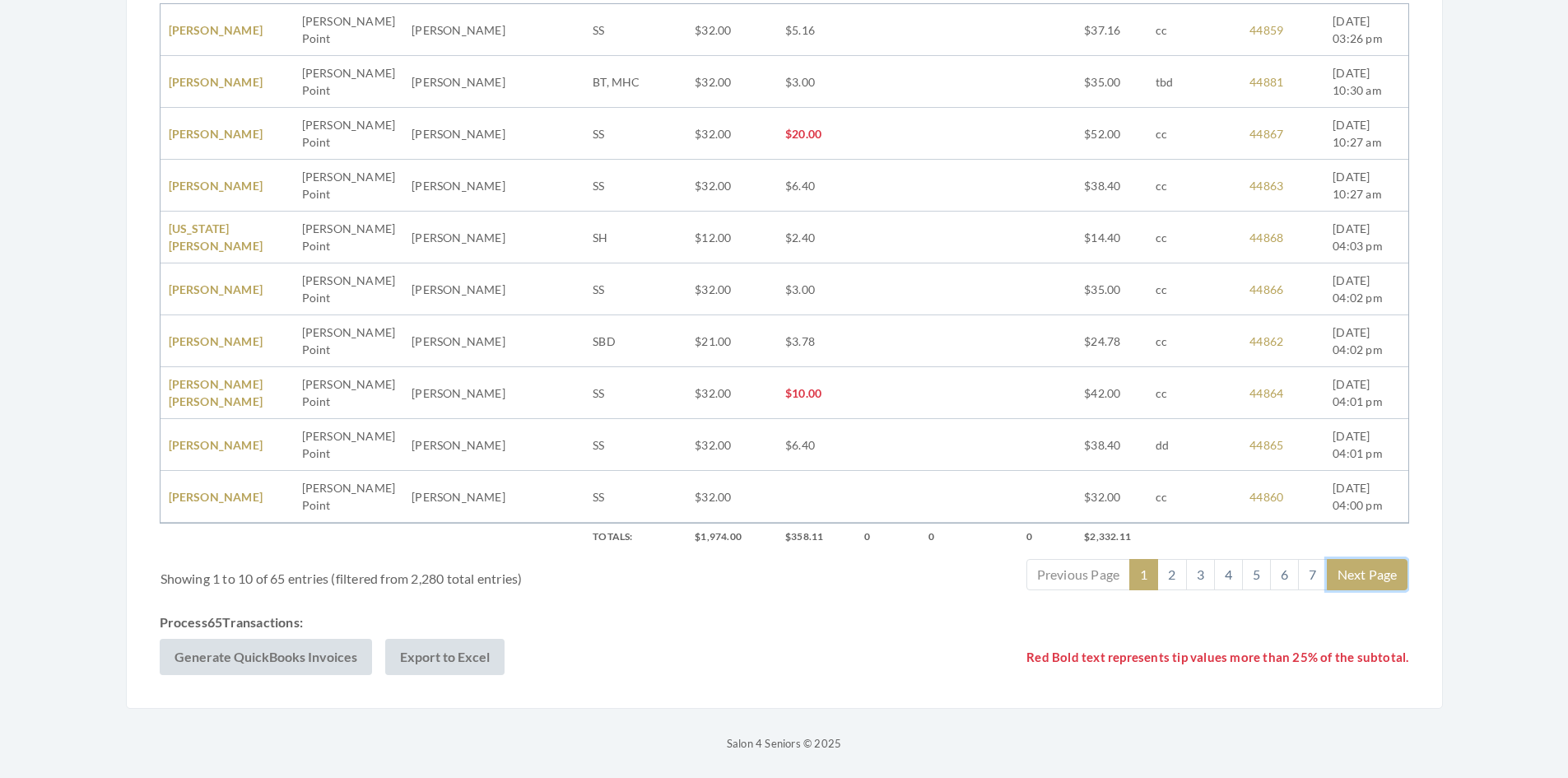
click at [1375, 570] on link "Next Page" at bounding box center [1368, 574] width 81 height 31
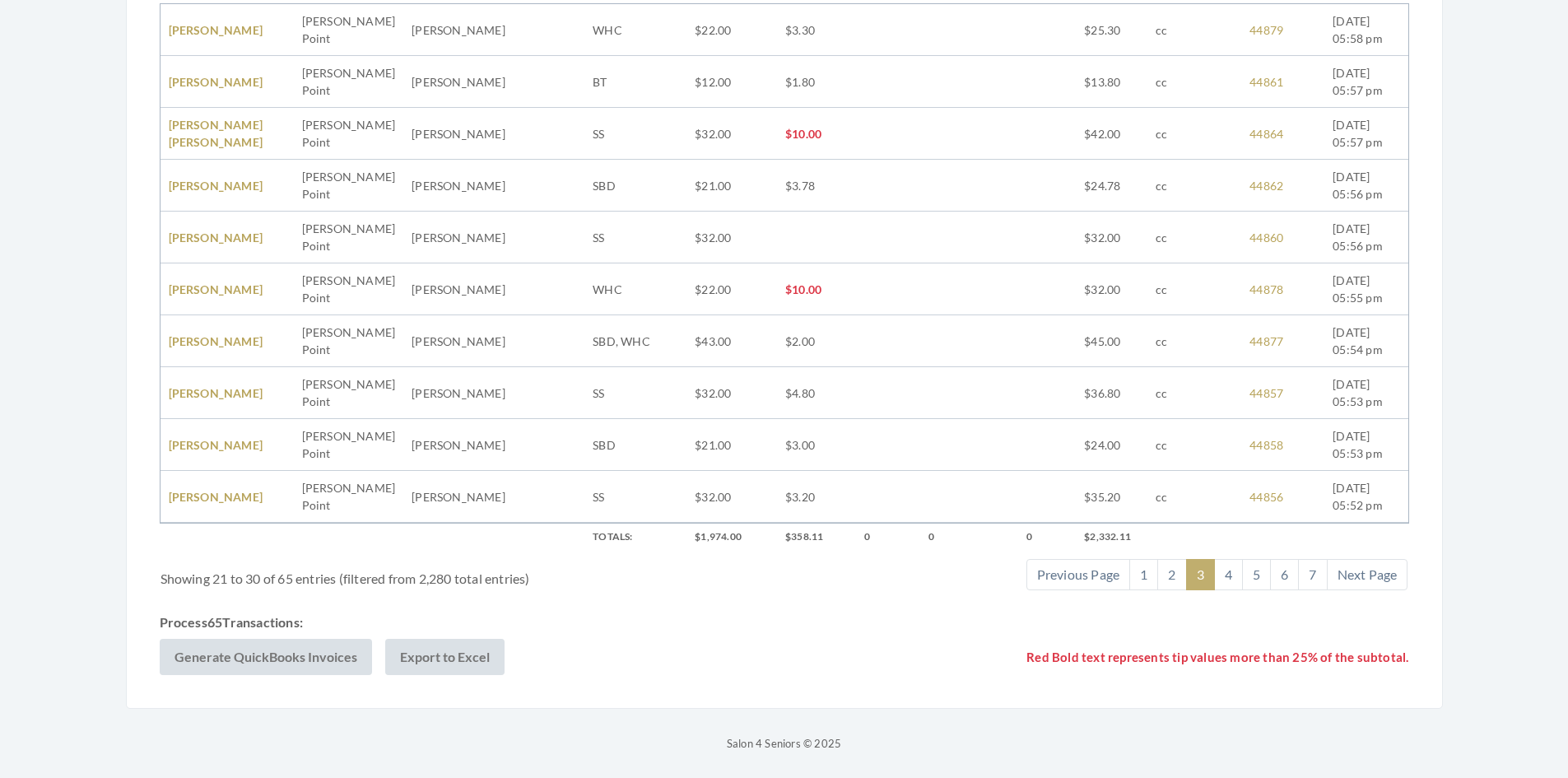
click at [1375, 570] on link "Next Page" at bounding box center [1368, 574] width 81 height 31
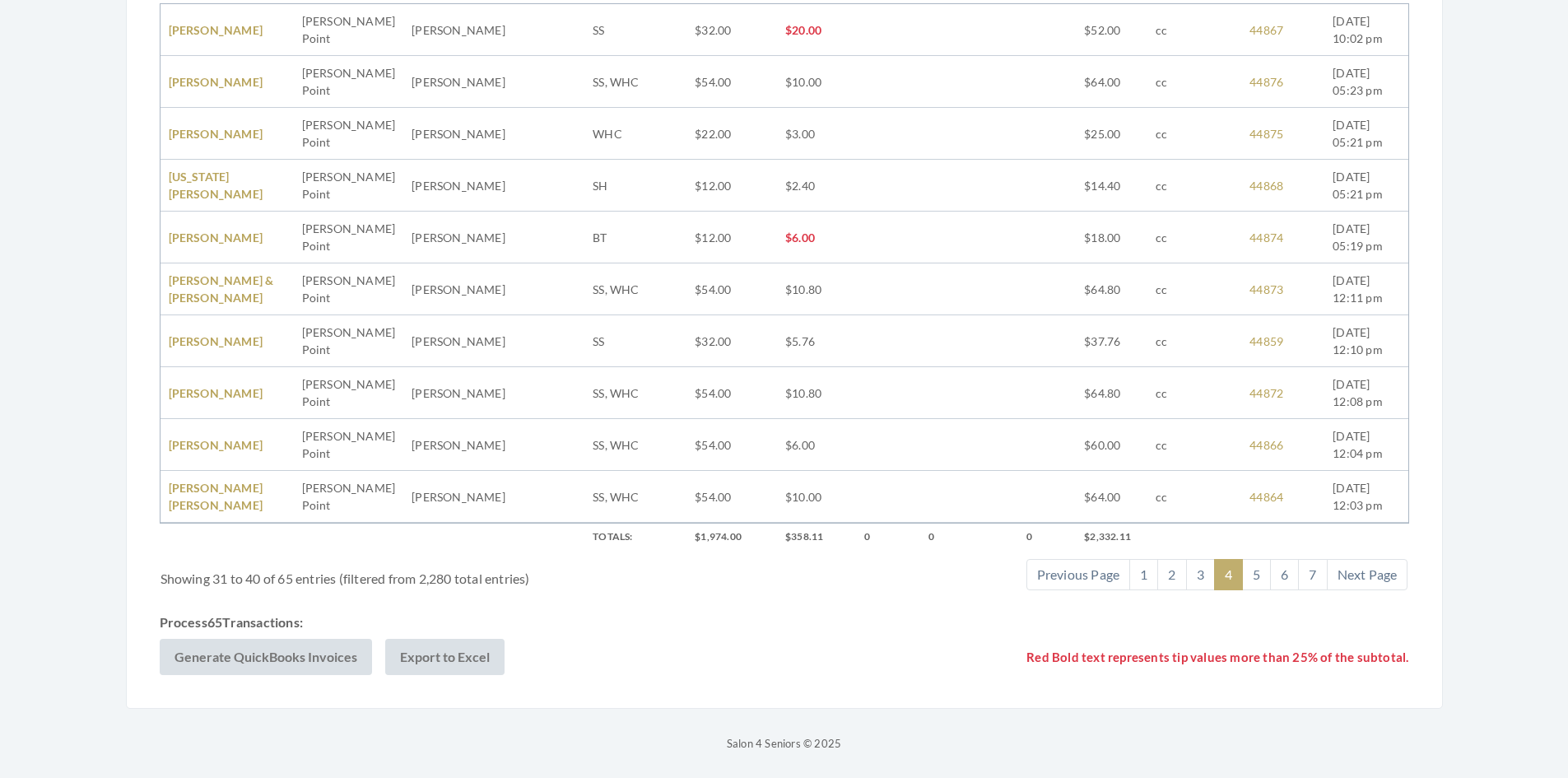
click at [1375, 570] on link "Next Page" at bounding box center [1368, 574] width 81 height 31
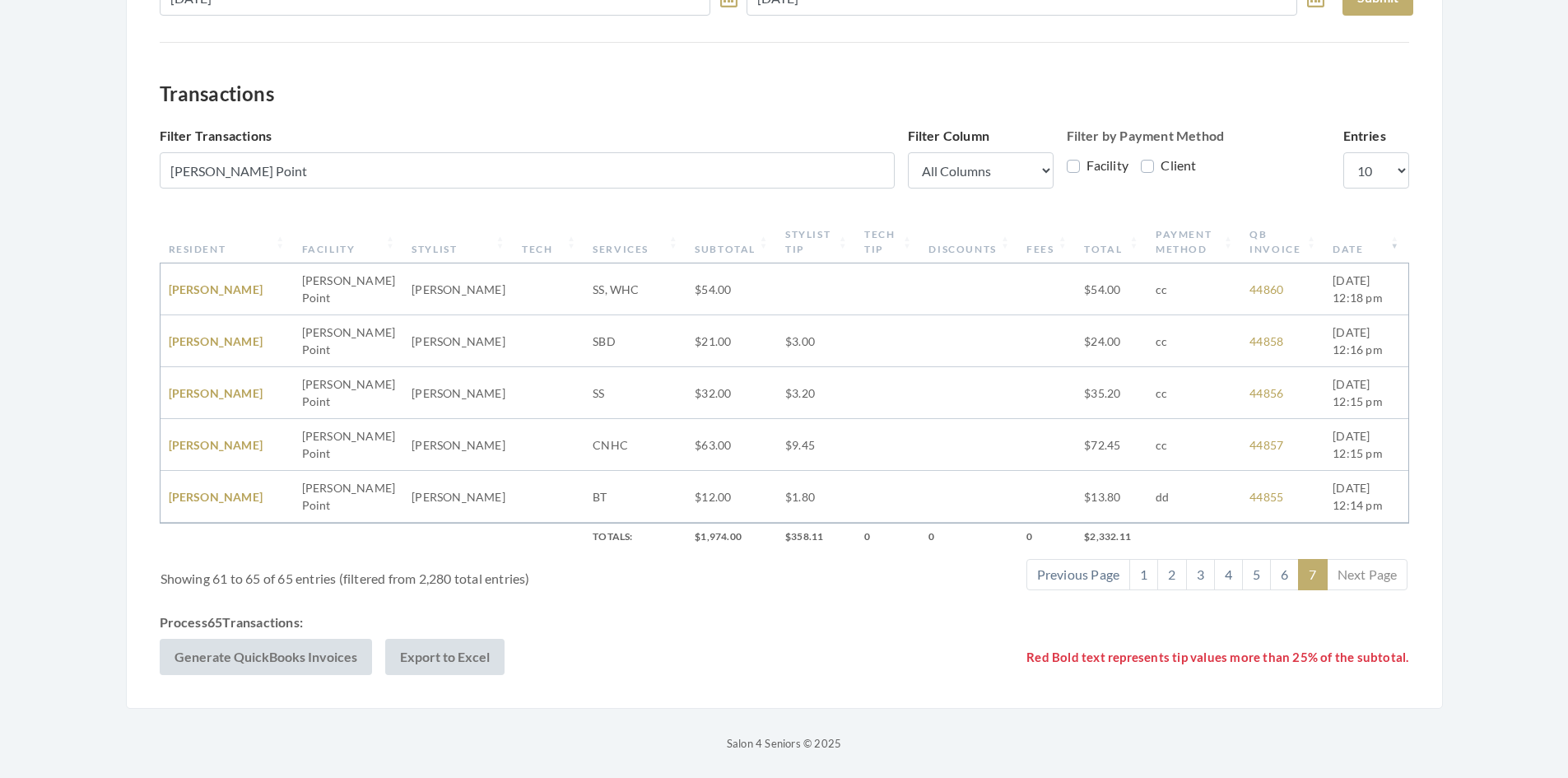
scroll to position [261, 0]
